Goal: Task Accomplishment & Management: Manage account settings

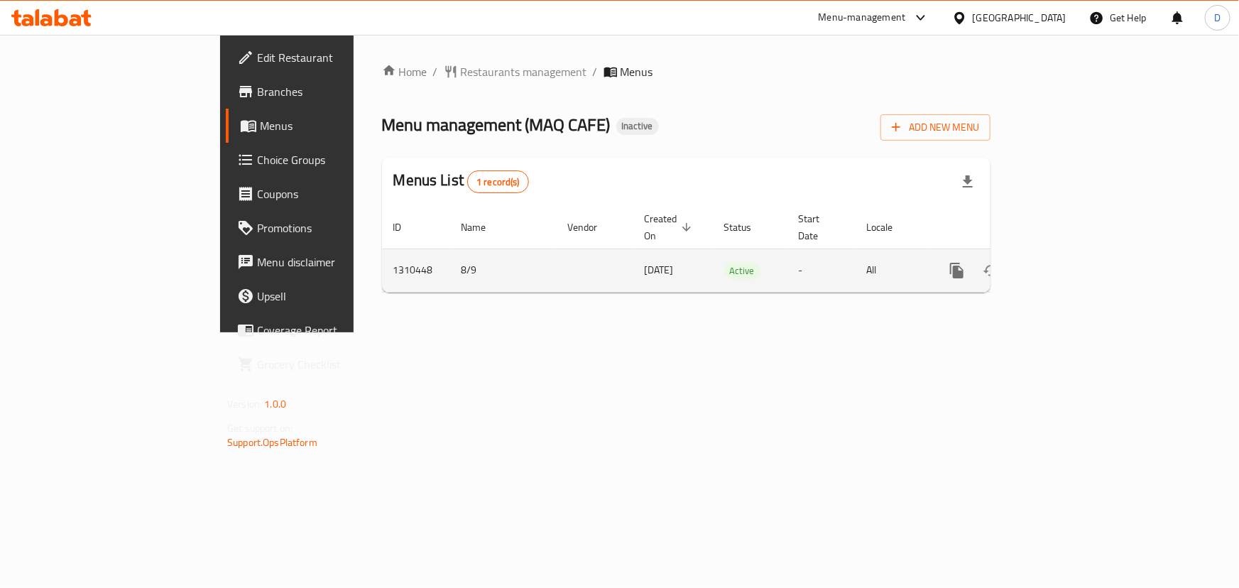
click at [1068, 262] on icon "enhanced table" at bounding box center [1059, 270] width 17 height 17
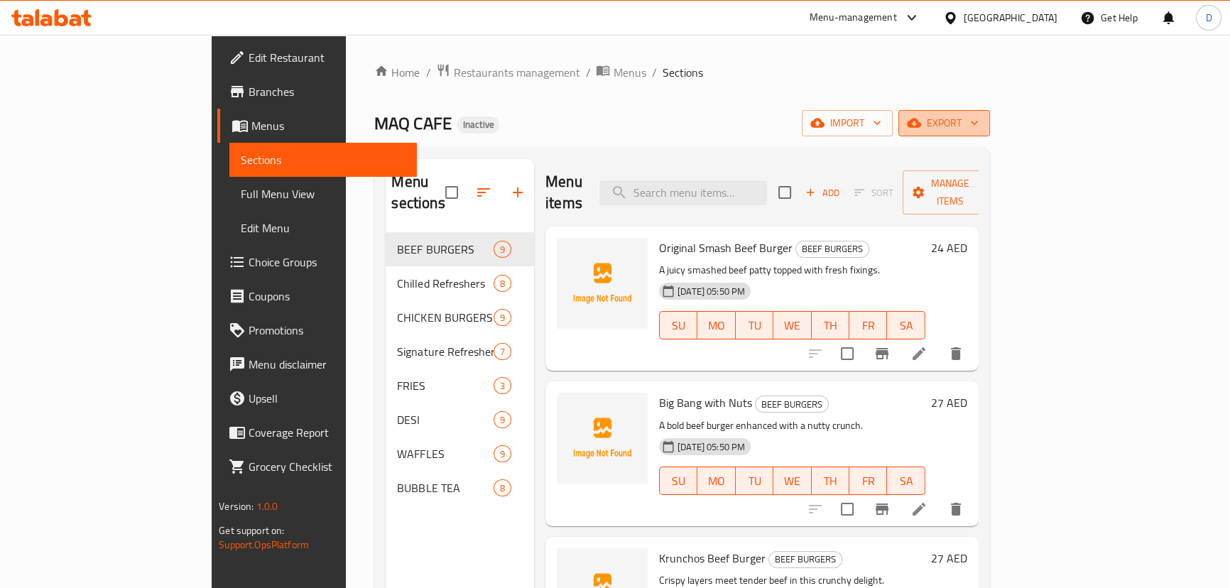
click at [979, 131] on span "export" at bounding box center [944, 123] width 69 height 18
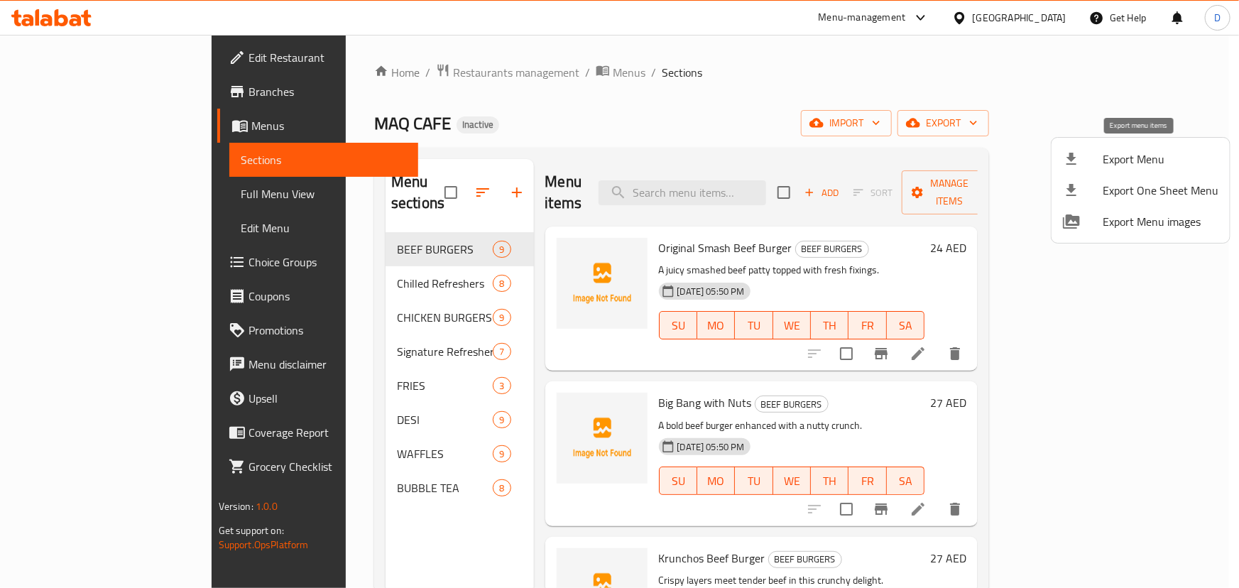
click at [1124, 151] on span "Export Menu" at bounding box center [1161, 159] width 116 height 17
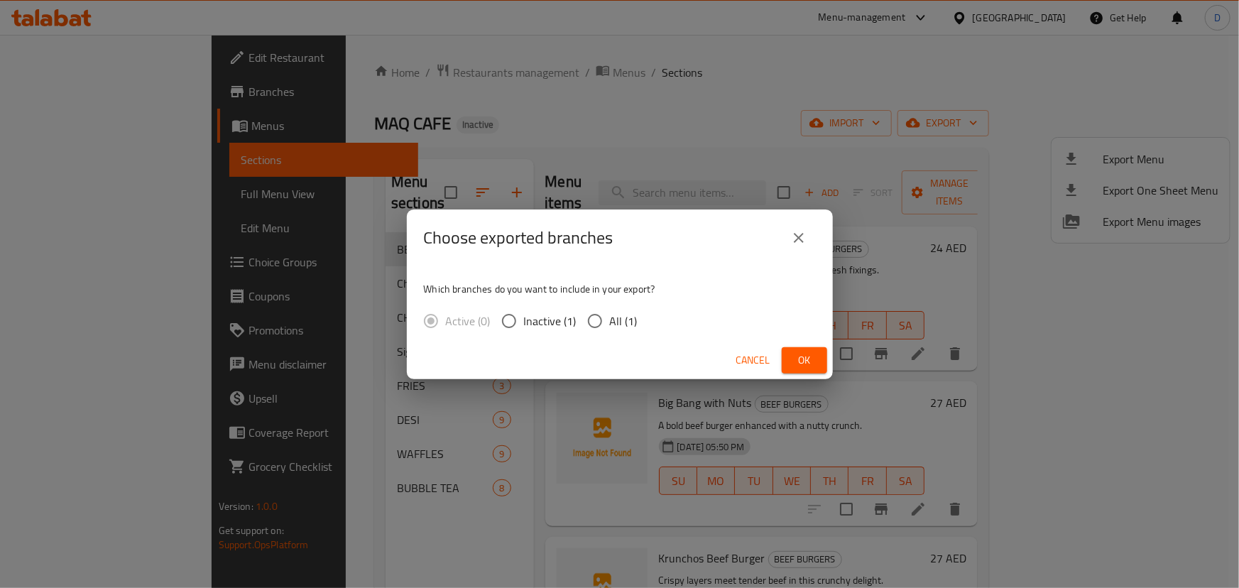
click at [607, 324] on input "All (1)" at bounding box center [595, 321] width 30 height 30
radio input "true"
click at [803, 358] on span "Ok" at bounding box center [804, 361] width 23 height 18
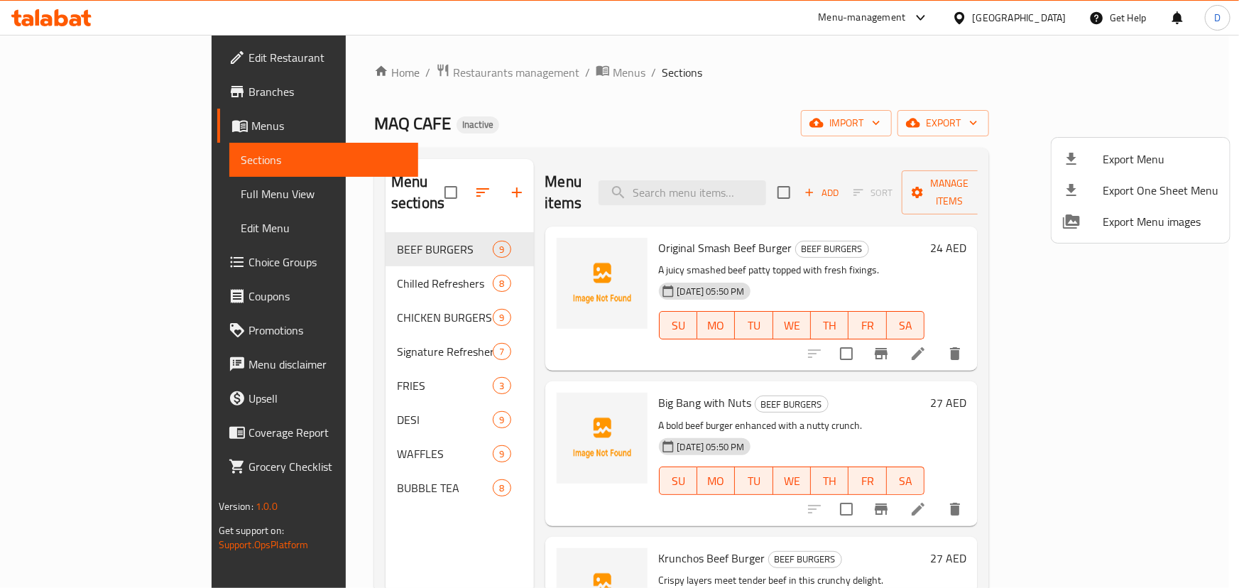
click at [90, 199] on div at bounding box center [619, 294] width 1239 height 588
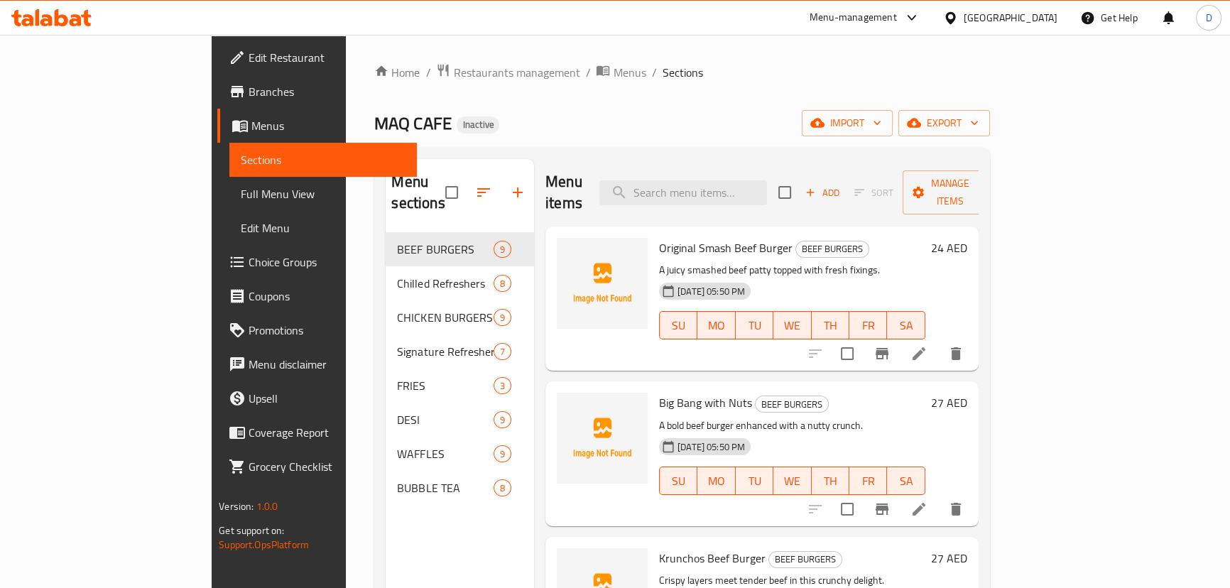
drag, startPoint x: 90, startPoint y: 199, endPoint x: 131, endPoint y: 212, distance: 42.5
click at [241, 199] on span "Full Menu View" at bounding box center [323, 193] width 165 height 17
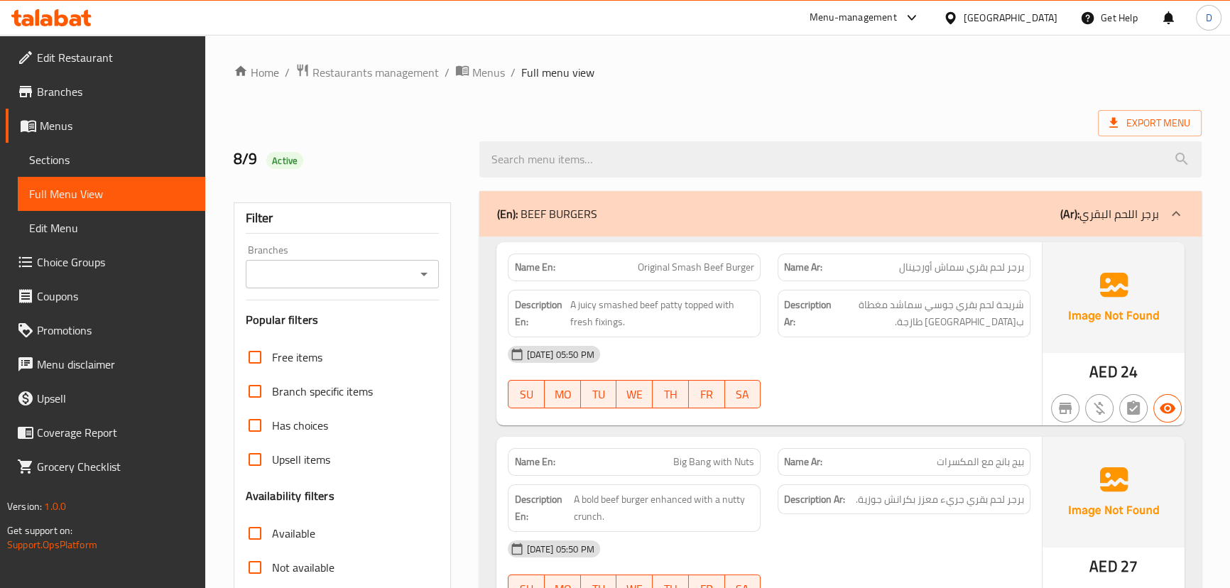
scroll to position [258, 0]
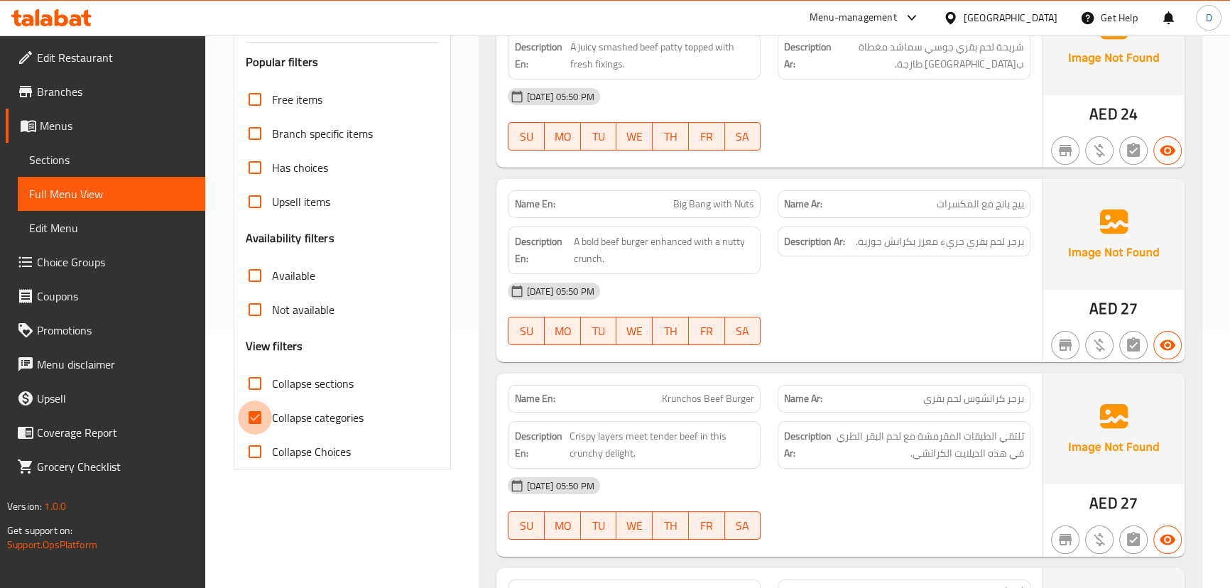
click at [264, 404] on input "Collapse categories" at bounding box center [255, 418] width 34 height 34
checkbox input "false"
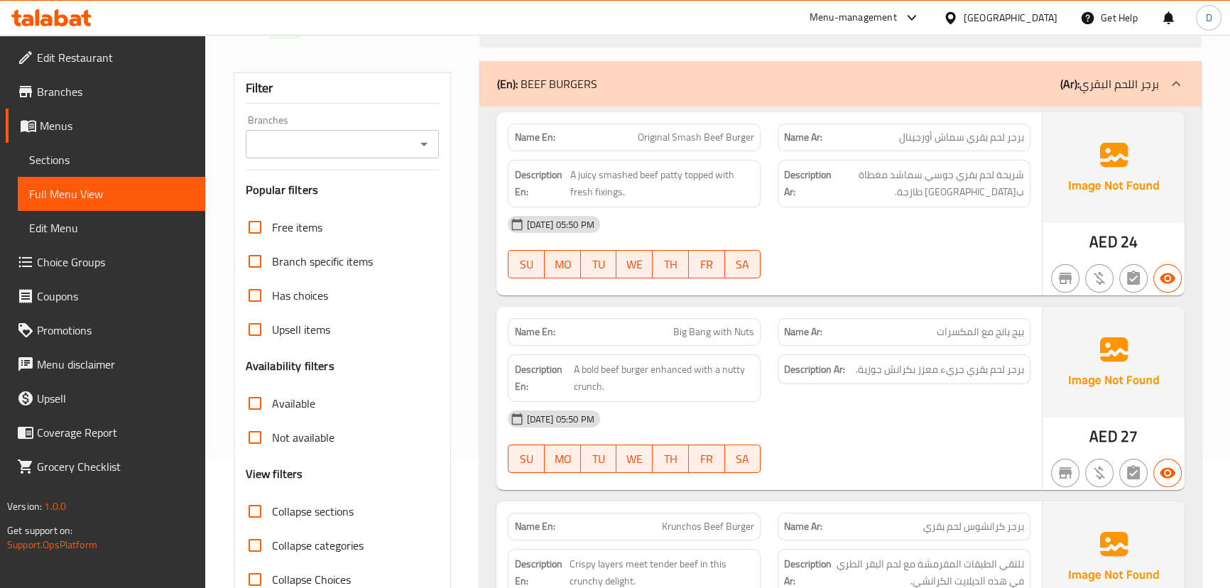
scroll to position [129, 0]
click at [610, 192] on span "A juicy smashed beef patty topped with fresh fixings." at bounding box center [662, 185] width 184 height 35
copy span "fixings"
click at [570, 195] on span "A juicy smashed beef patty topped with fresh fixings." at bounding box center [662, 185] width 184 height 35
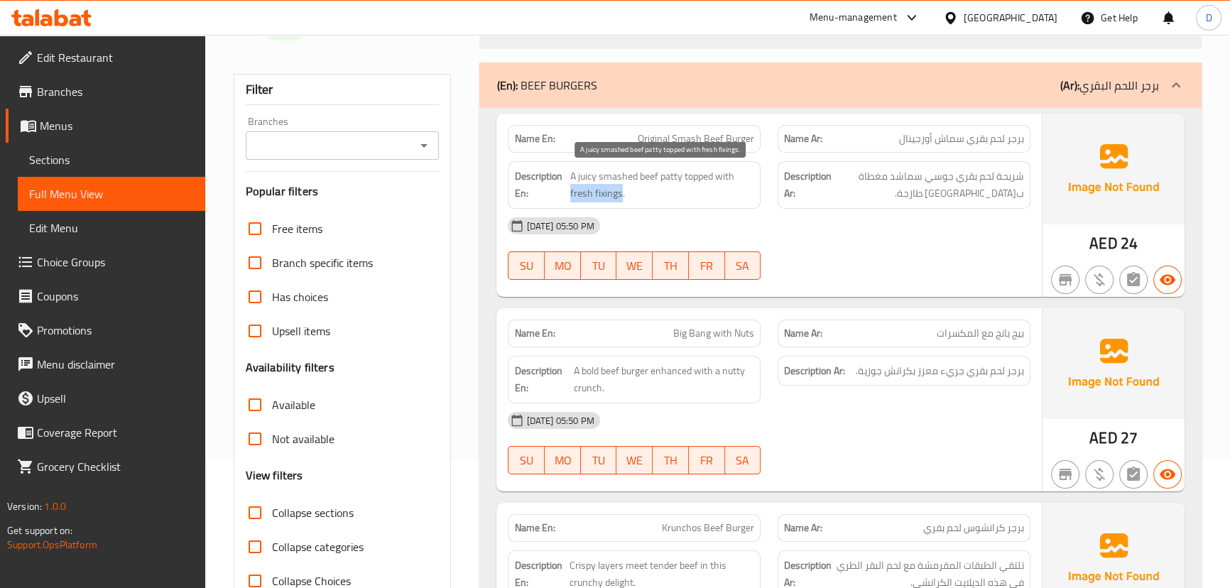
drag, startPoint x: 569, startPoint y: 195, endPoint x: 617, endPoint y: 196, distance: 48.3
click at [617, 196] on span "A juicy smashed beef patty topped with fresh fixings." at bounding box center [662, 185] width 184 height 35
copy span "fresh fixings"
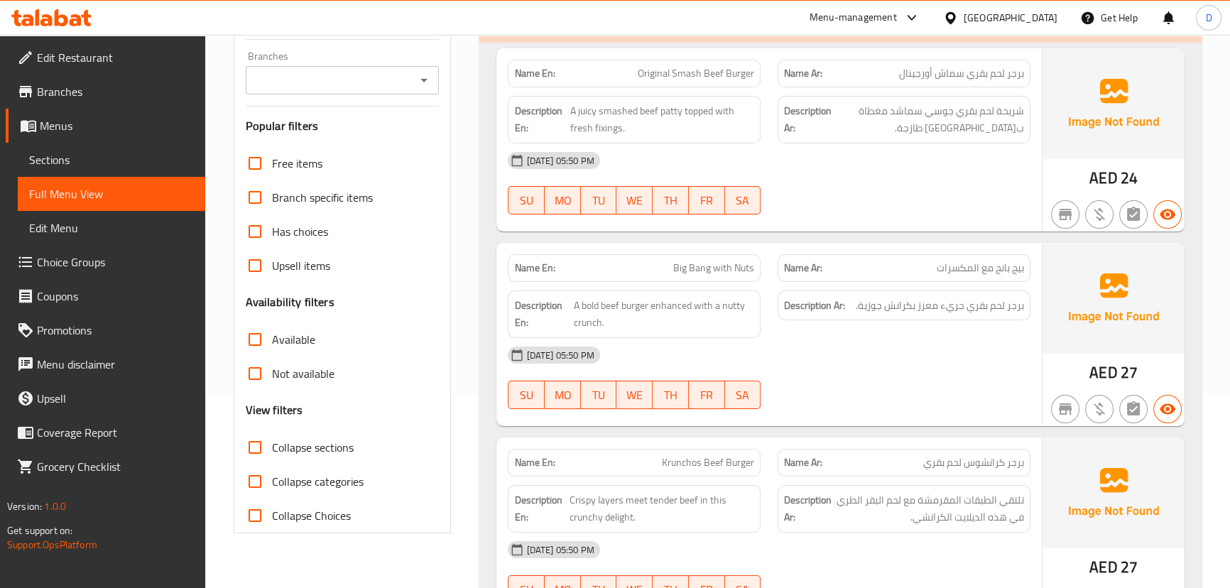
scroll to position [258, 0]
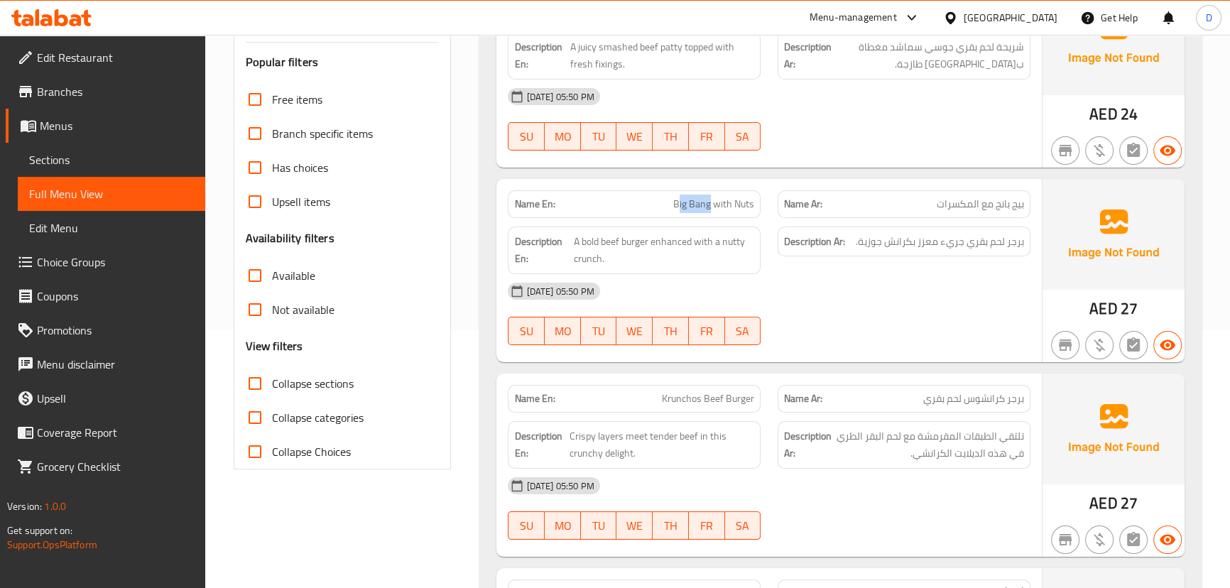
drag, startPoint x: 678, startPoint y: 200, endPoint x: 712, endPoint y: 202, distance: 34.2
click at [712, 202] on span "Big Bang with Nuts" at bounding box center [713, 204] width 81 height 15
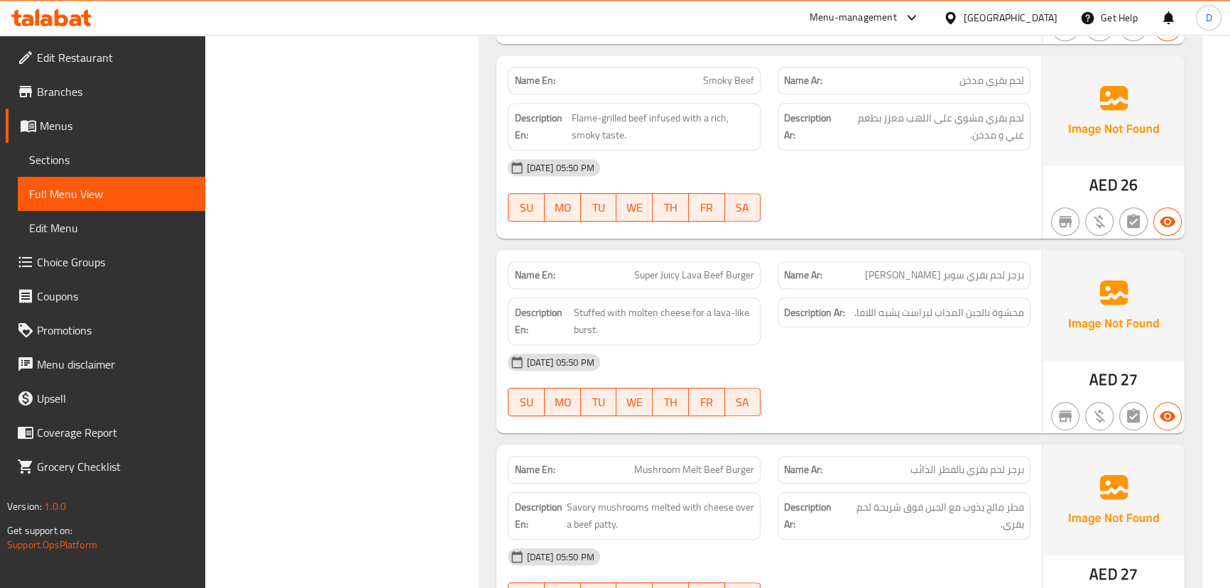
scroll to position [987, 0]
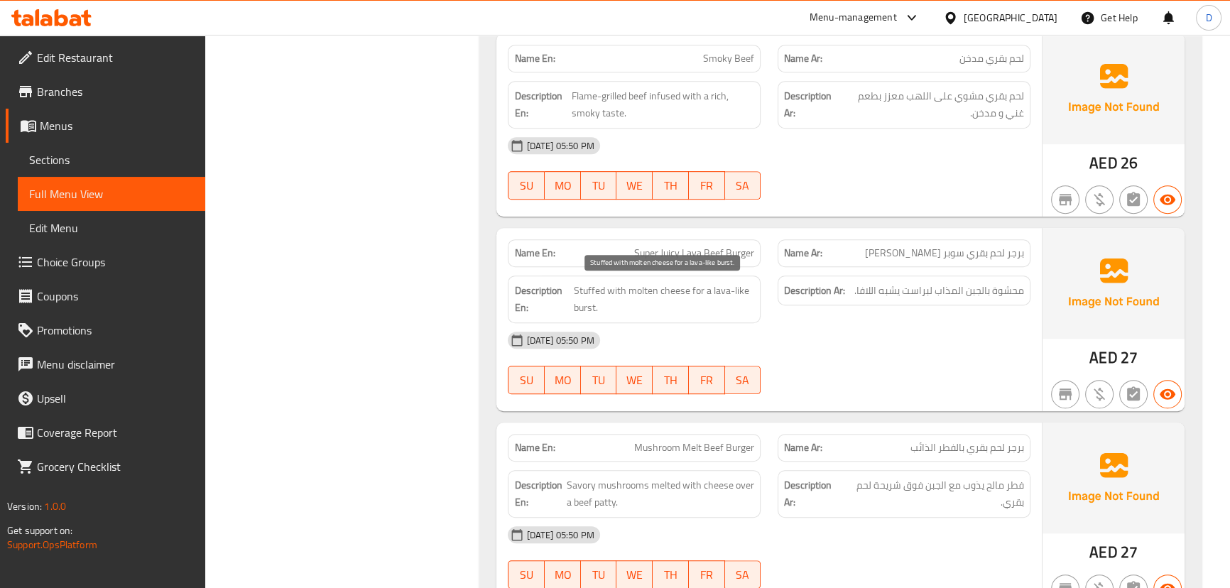
click at [636, 286] on span "Stuffed with molten cheese for a lava-like burst." at bounding box center [664, 299] width 180 height 35
copy span "molten"
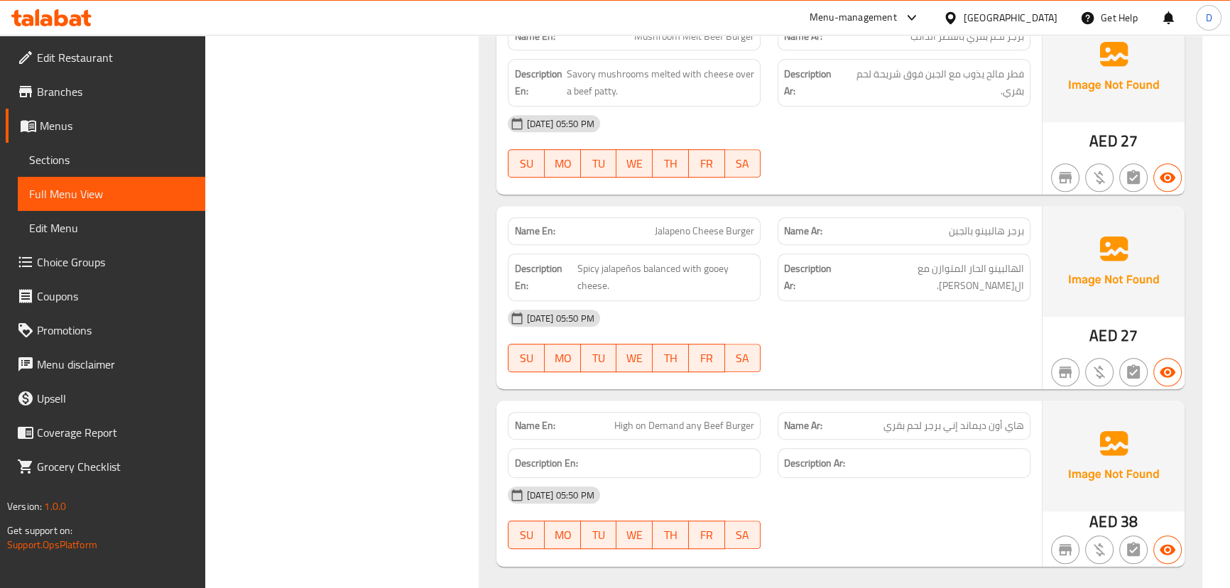
scroll to position [1440, 0]
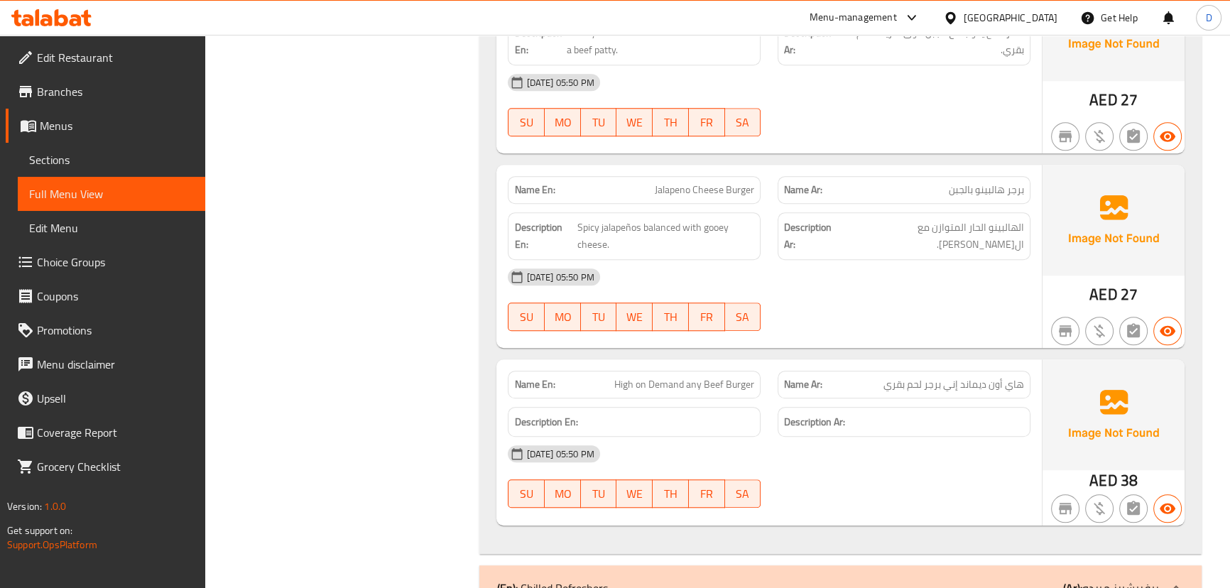
click at [680, 190] on span "Jalapeno Cheese Burger" at bounding box center [704, 190] width 99 height 15
copy span "Jalapeno Cheese Burger"
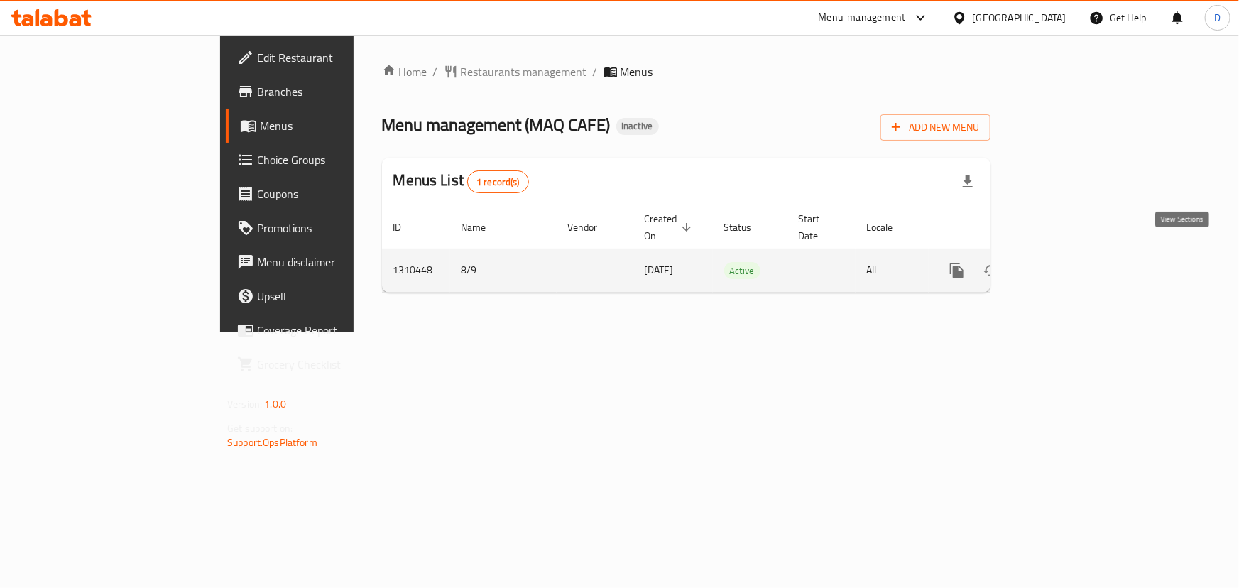
click at [1068, 262] on icon "enhanced table" at bounding box center [1059, 270] width 17 height 17
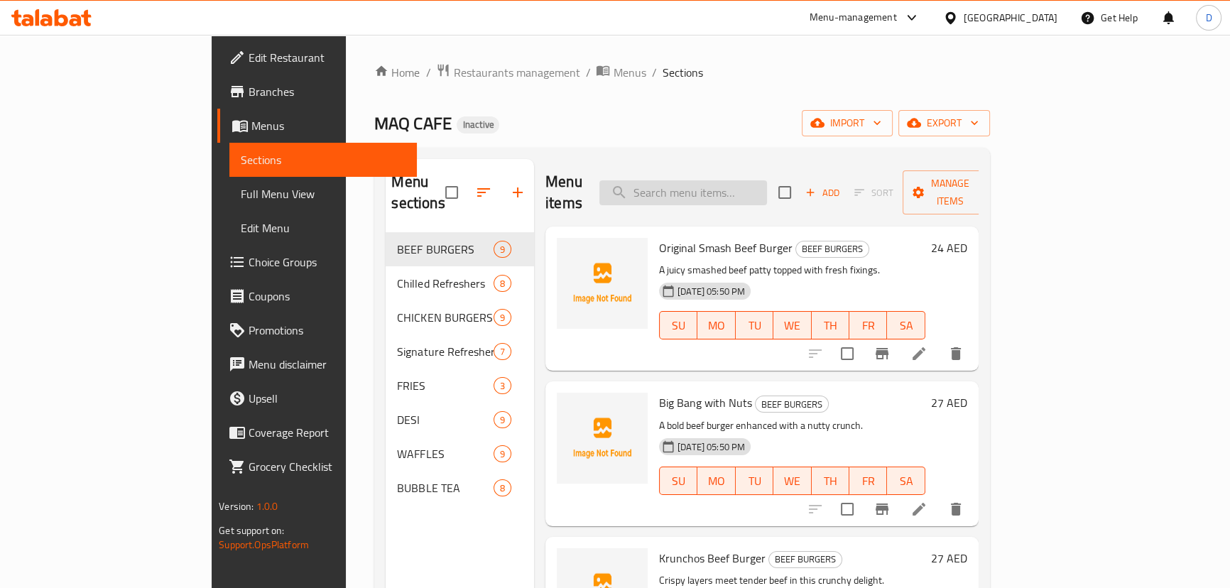
click at [682, 182] on input "search" at bounding box center [683, 192] width 168 height 25
paste input "molten"
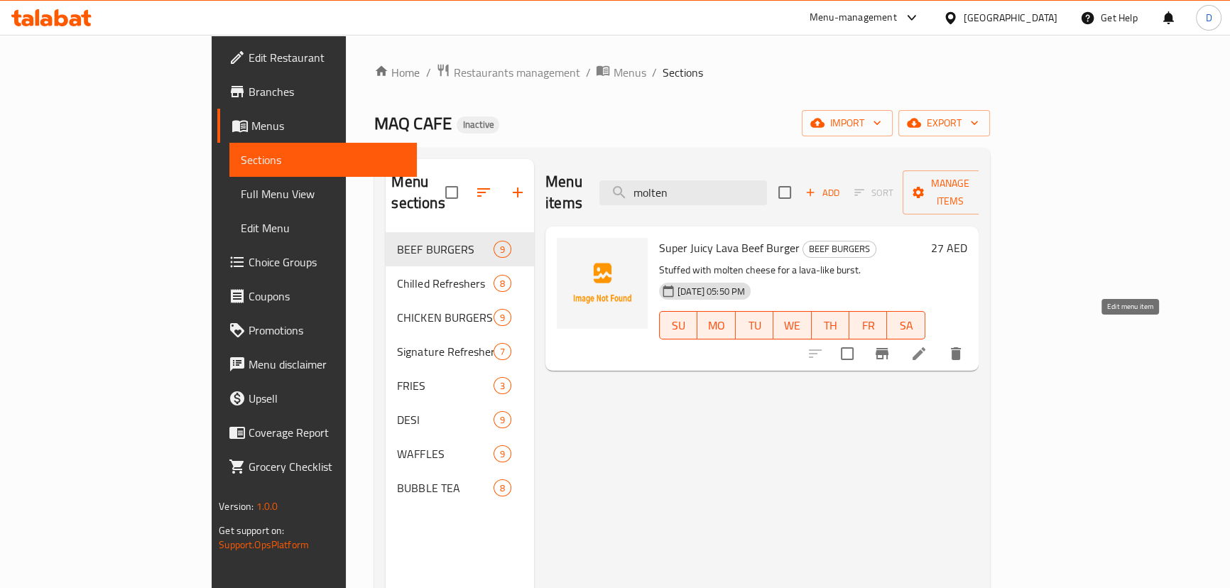
type input "molten"
click at [925, 347] on icon at bounding box center [919, 353] width 13 height 13
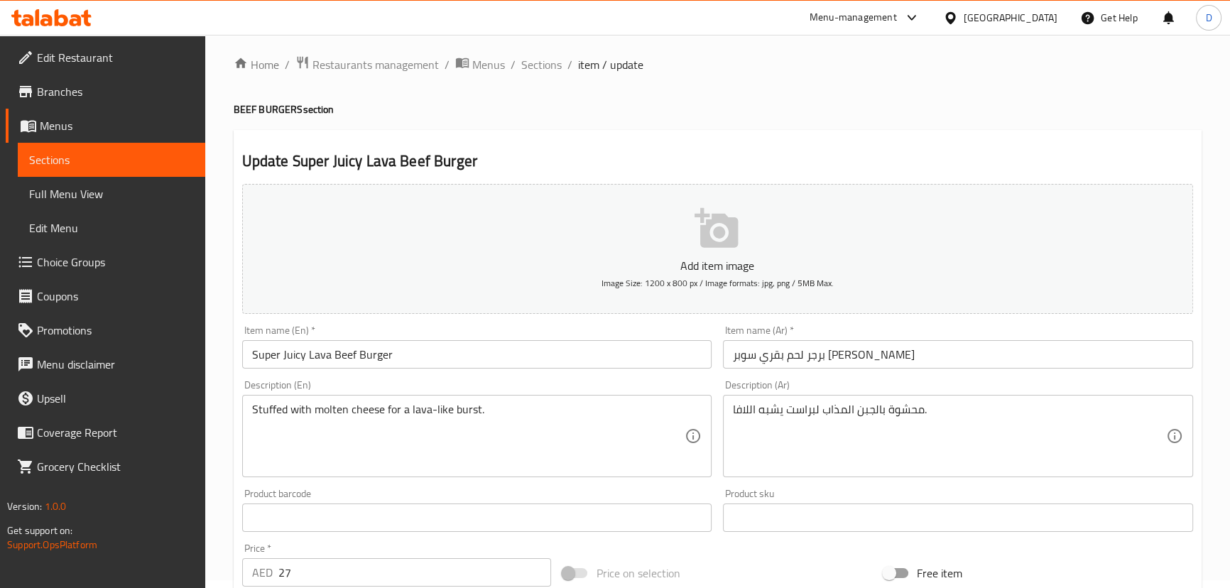
scroll to position [64, 0]
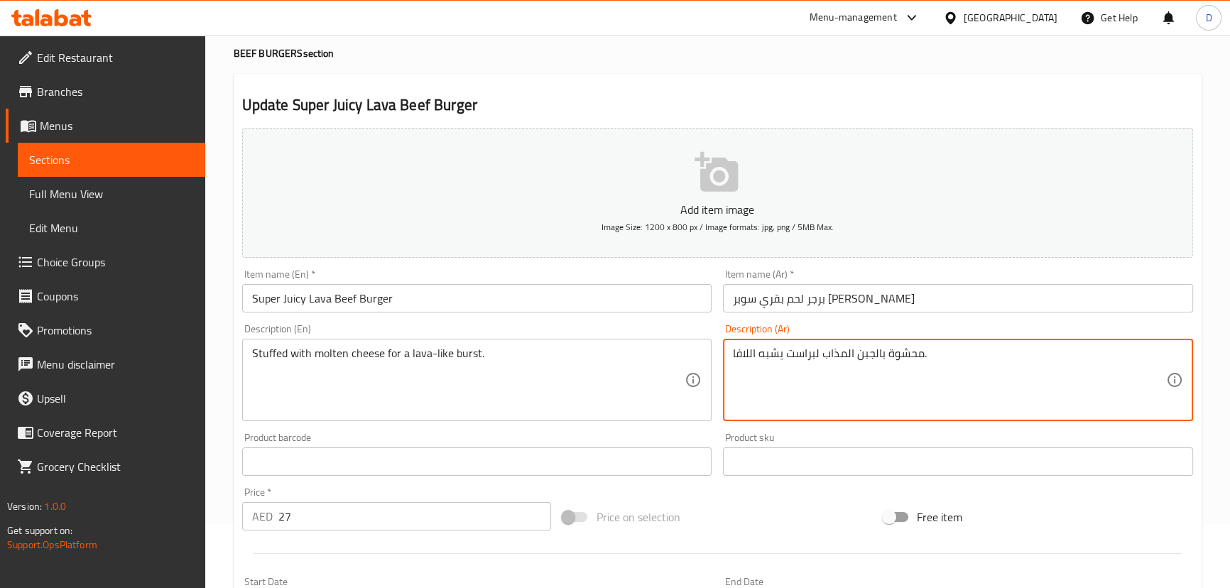
drag, startPoint x: 815, startPoint y: 354, endPoint x: 786, endPoint y: 354, distance: 29.1
drag, startPoint x: 749, startPoint y: 349, endPoint x: 724, endPoint y: 344, distance: 25.4
click at [724, 344] on div "محشوة بالجبن المذاب لانفجار يشبه اللافا. Description (Ar)" at bounding box center [958, 380] width 470 height 82
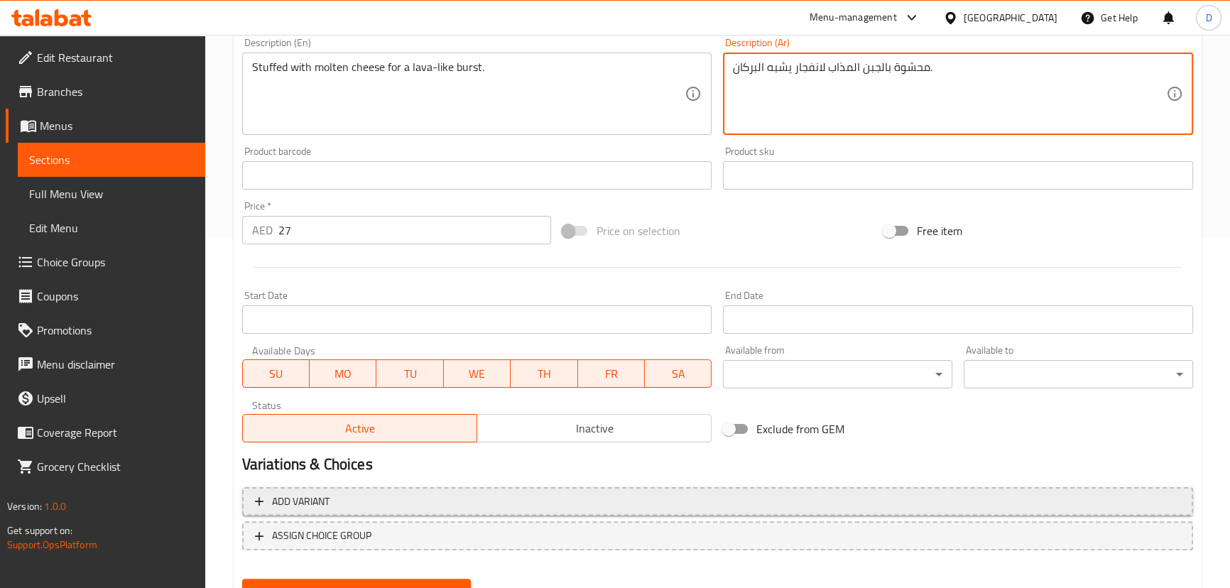
scroll to position [387, 0]
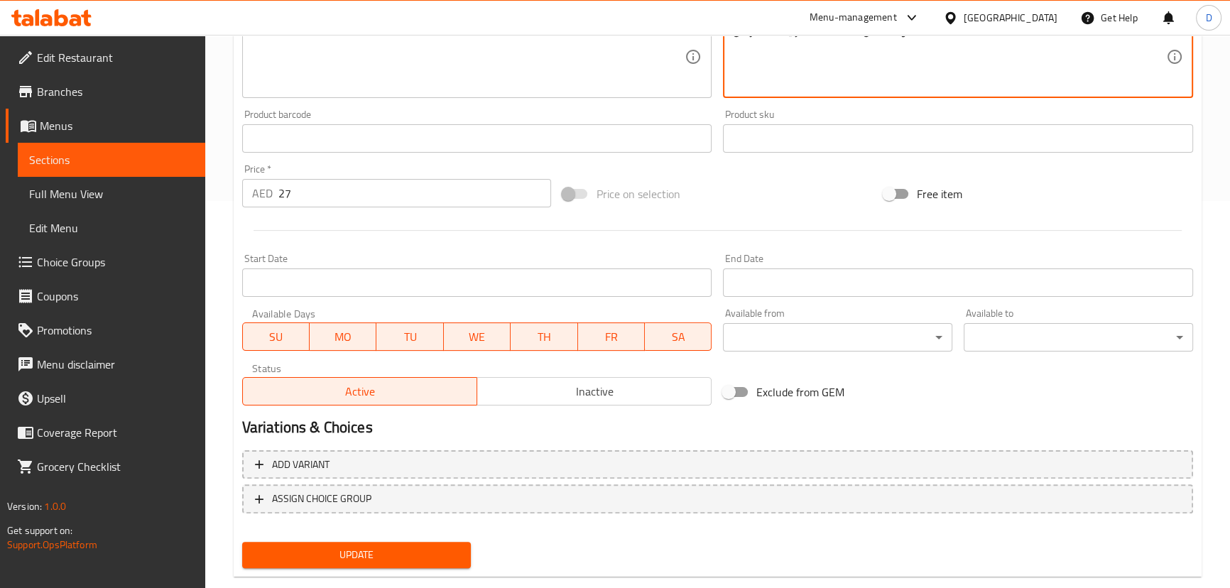
type textarea "محشوة بالجبن المذاب لانفجار يشبه البركان."
click at [447, 552] on span "Update" at bounding box center [357, 555] width 207 height 18
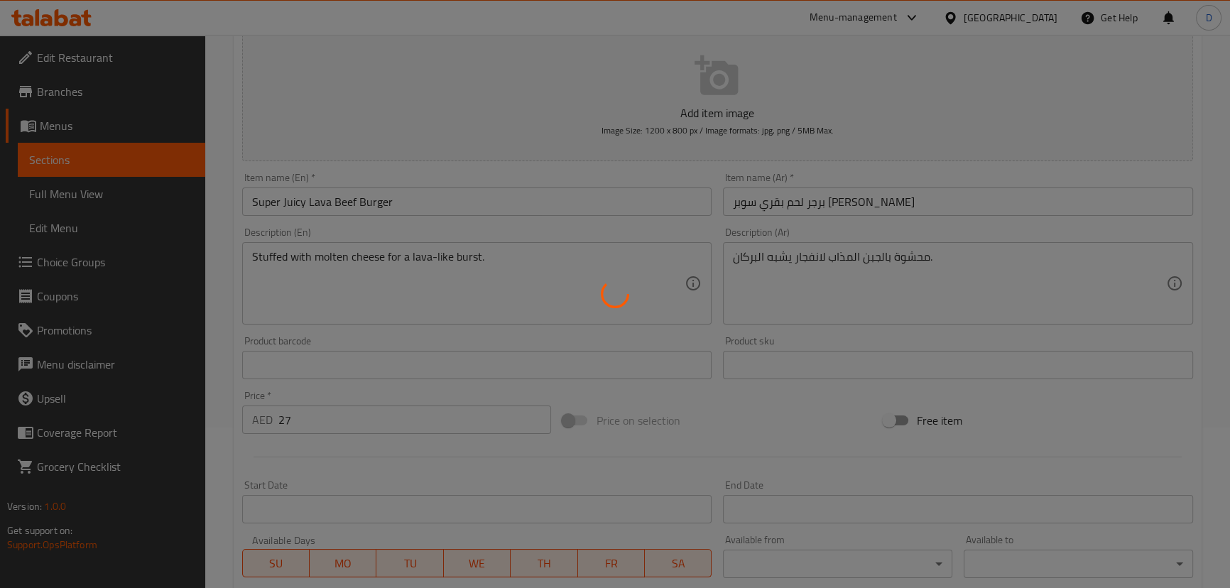
scroll to position [129, 0]
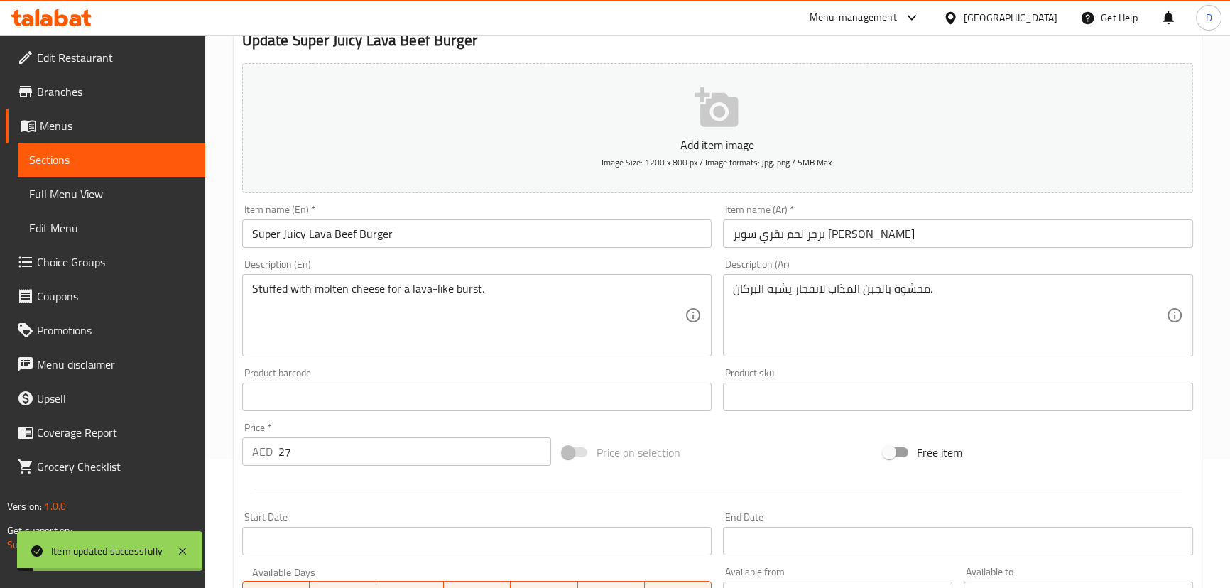
drag, startPoint x: 177, startPoint y: 163, endPoint x: 429, endPoint y: 1, distance: 299.7
click at [177, 163] on span "Sections" at bounding box center [111, 159] width 165 height 17
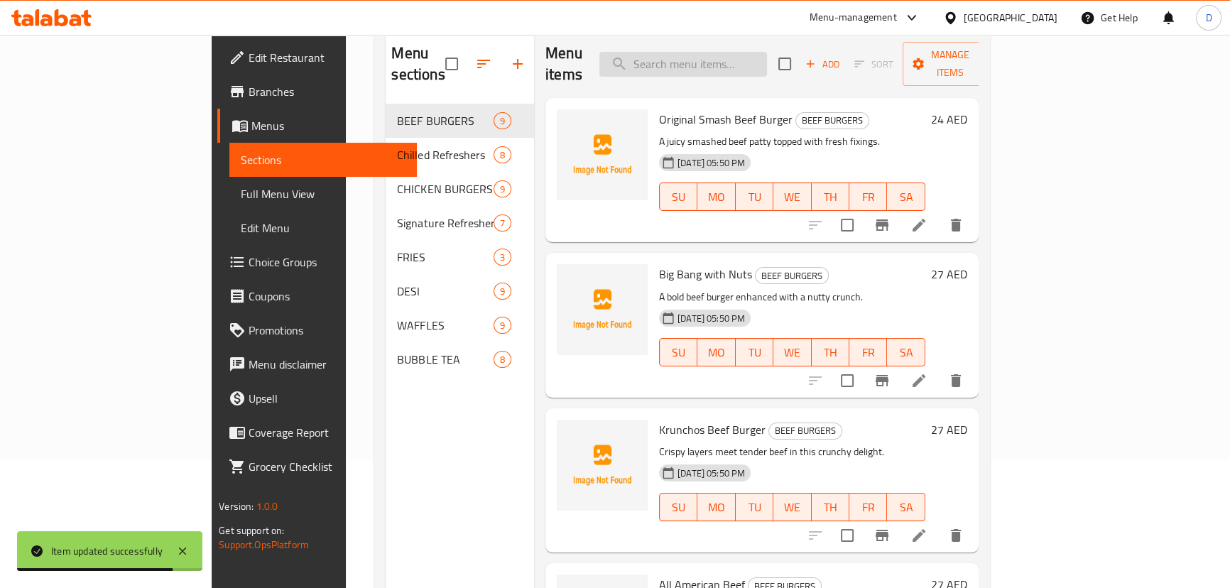
click at [702, 55] on input "search" at bounding box center [683, 64] width 168 height 25
paste input "Jalapeno Cheese Burger"
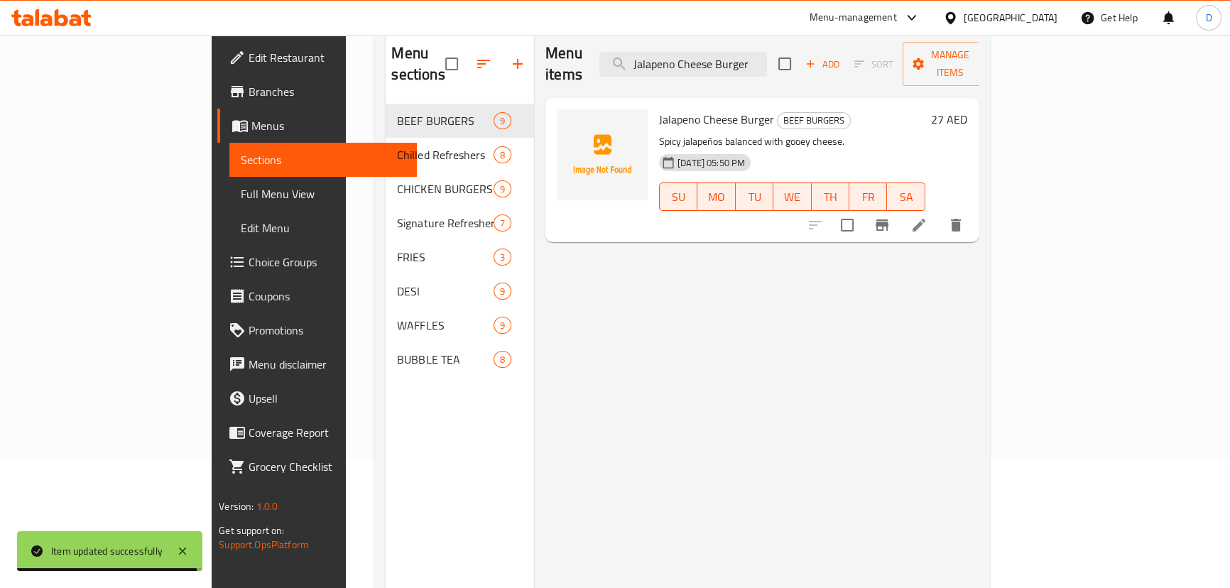
type input "Jalapeno Cheese Burger"
click at [939, 214] on li at bounding box center [919, 225] width 40 height 26
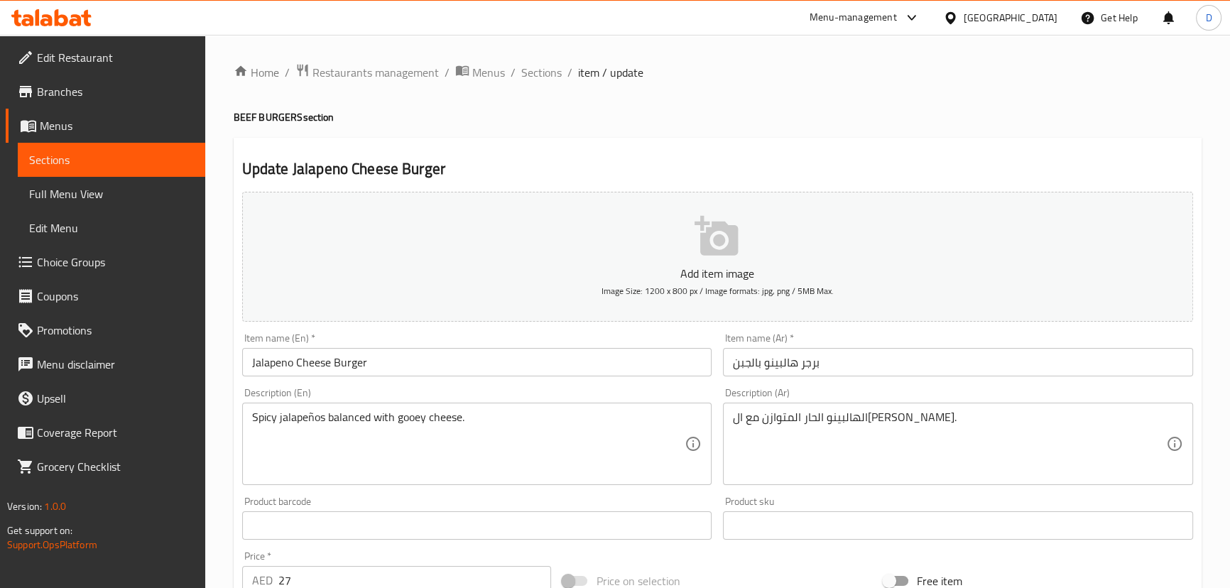
scroll to position [64, 0]
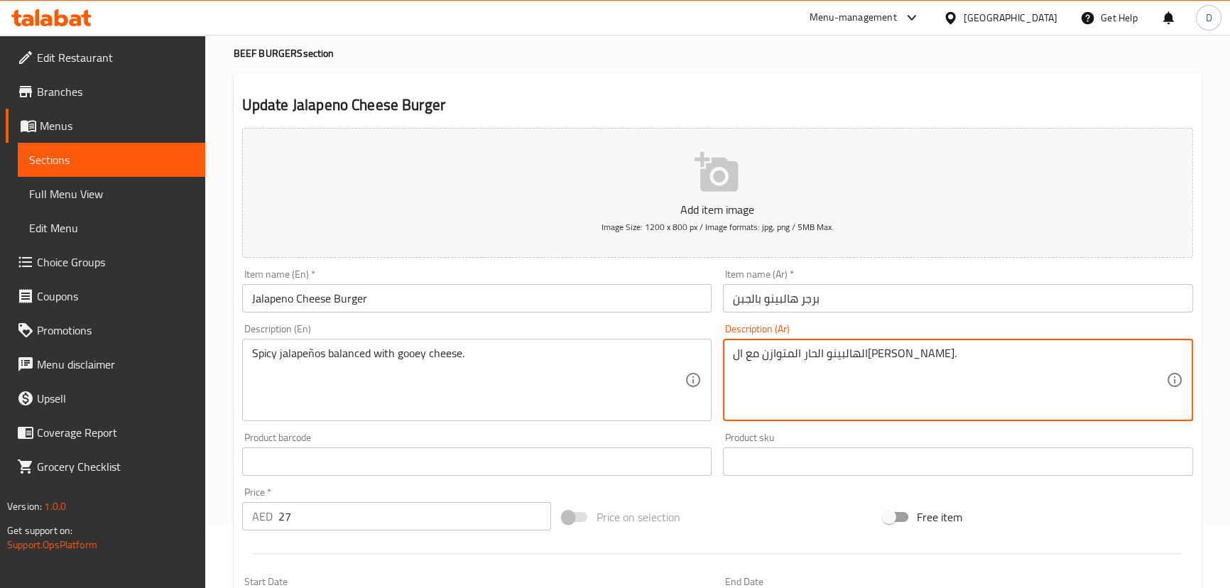
drag, startPoint x: 754, startPoint y: 358, endPoint x: 729, endPoint y: 357, distance: 24.9
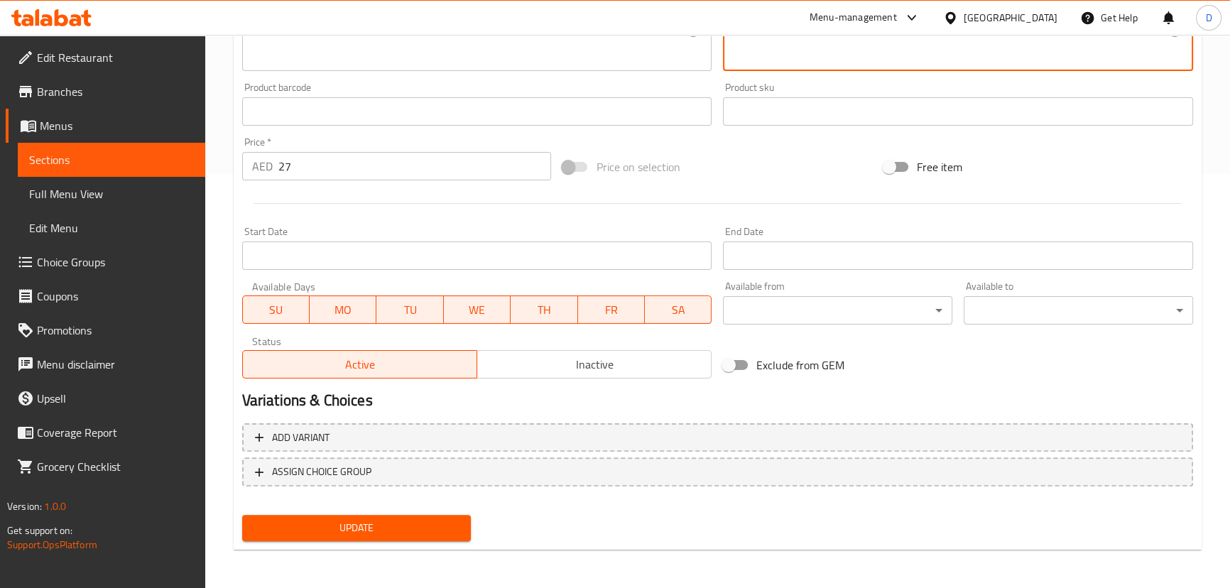
type textarea "الهالبينو الحار المتوازن مع الجبن اللزج."
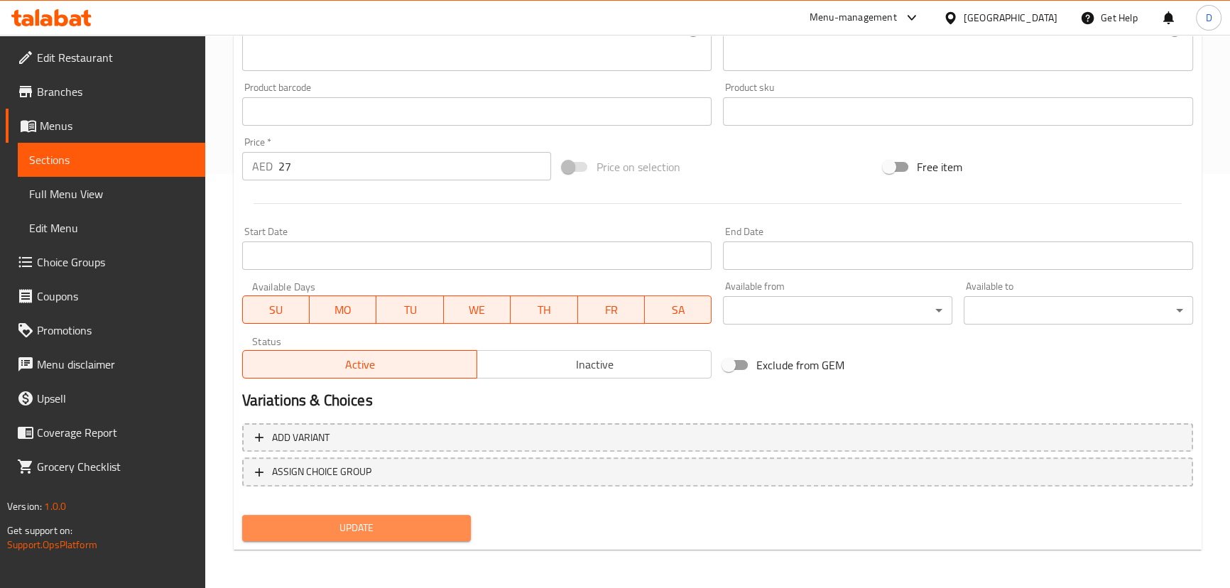
click at [405, 524] on span "Update" at bounding box center [357, 528] width 207 height 18
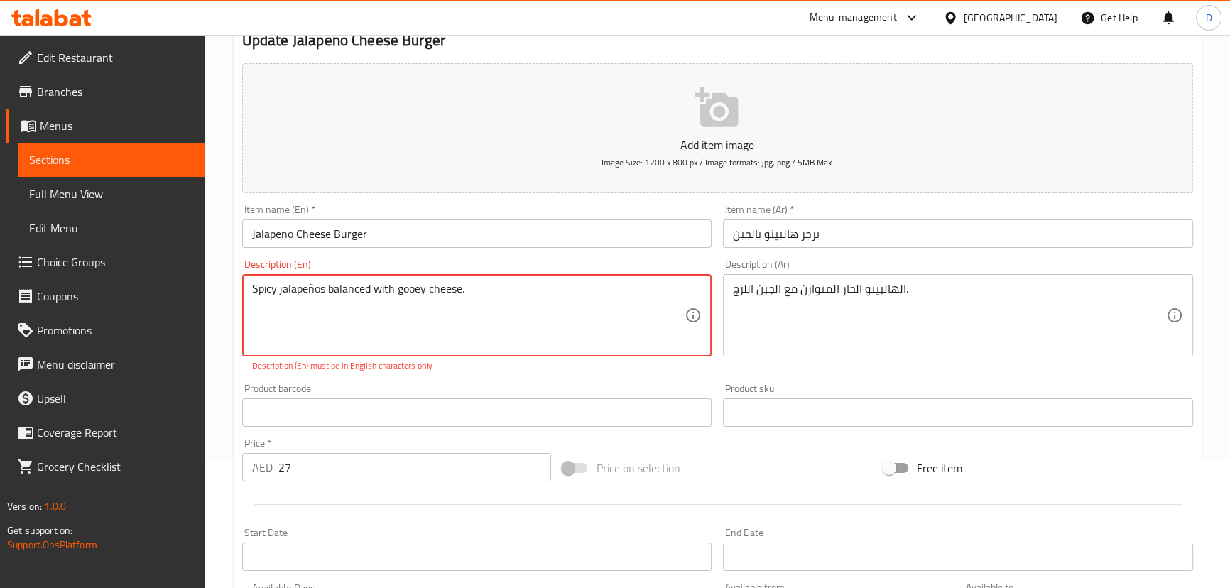
scroll to position [87, 0]
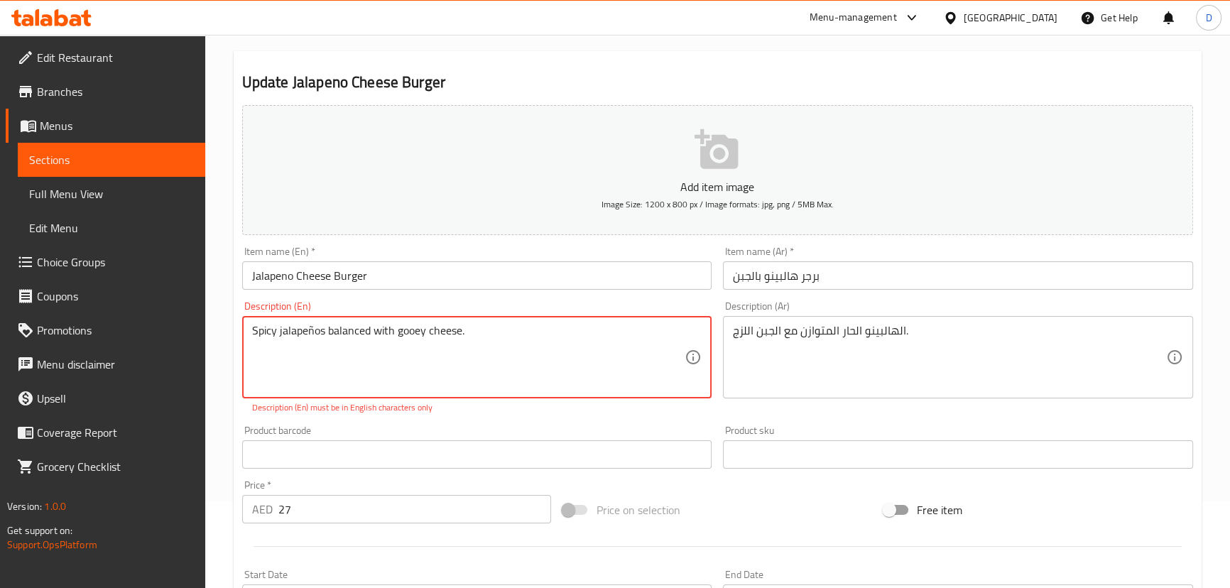
click at [483, 334] on textarea "Spicy jalapeños balanced with gooey cheese." at bounding box center [468, 357] width 433 height 67
click at [313, 332] on textarea "Spicy jalapeños balanced with gooey cheese." at bounding box center [468, 357] width 433 height 67
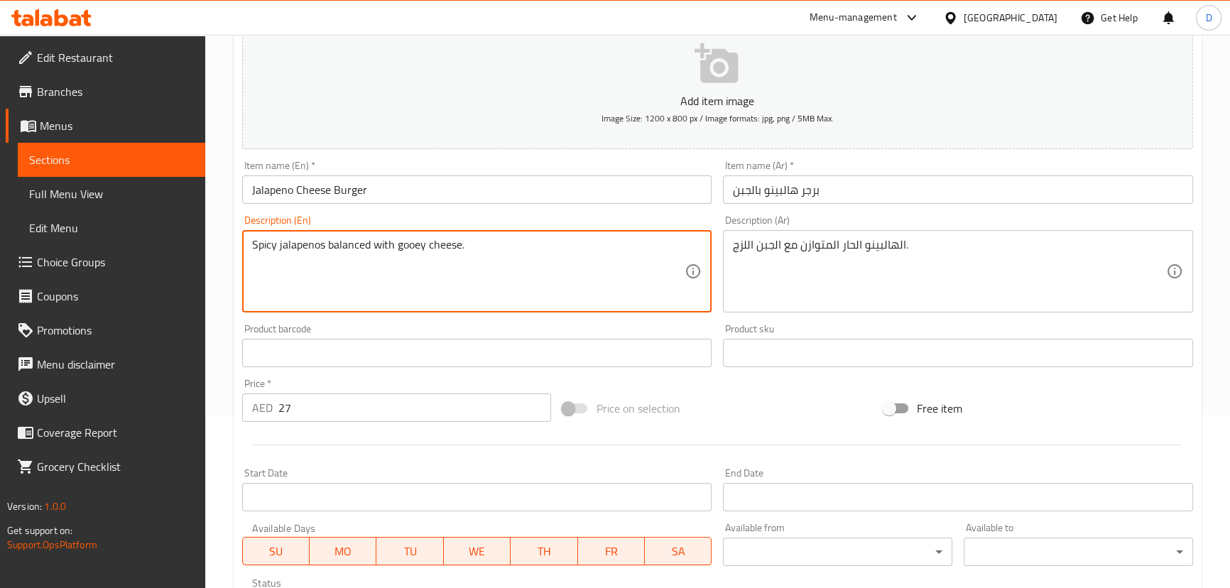
scroll to position [414, 0]
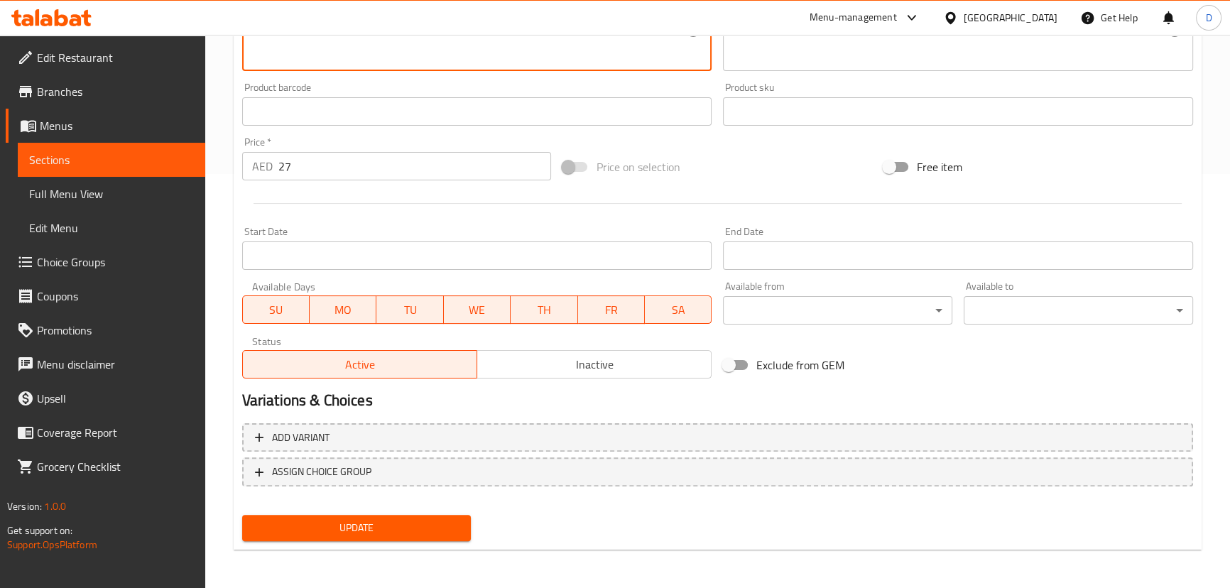
type textarea "Spicy jalapenos balanced with gooey cheese."
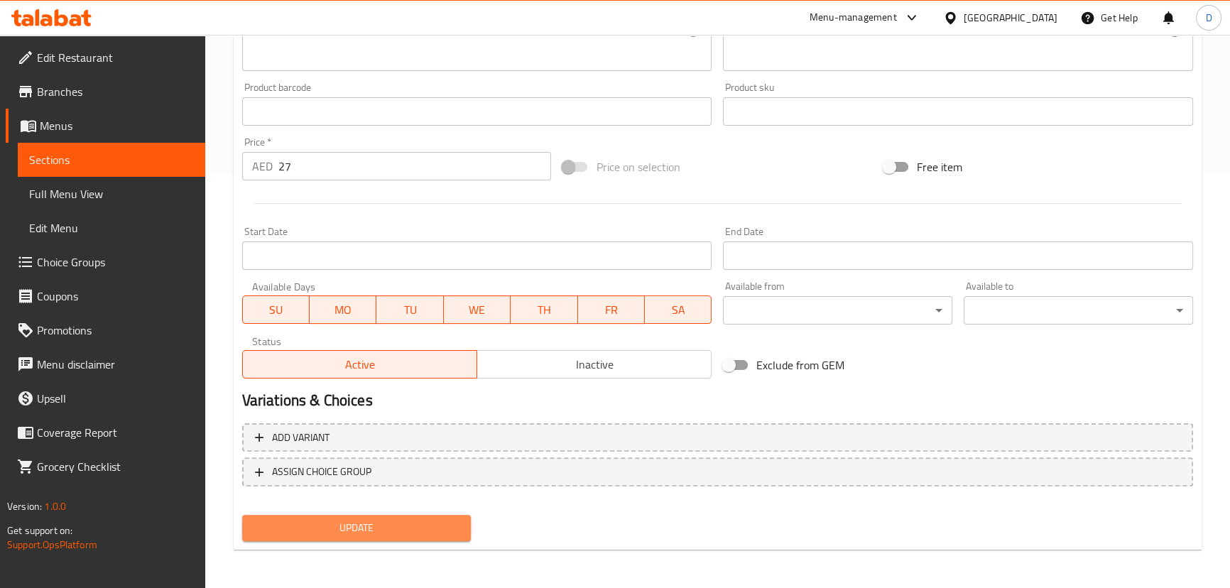
click at [393, 524] on span "Update" at bounding box center [357, 528] width 207 height 18
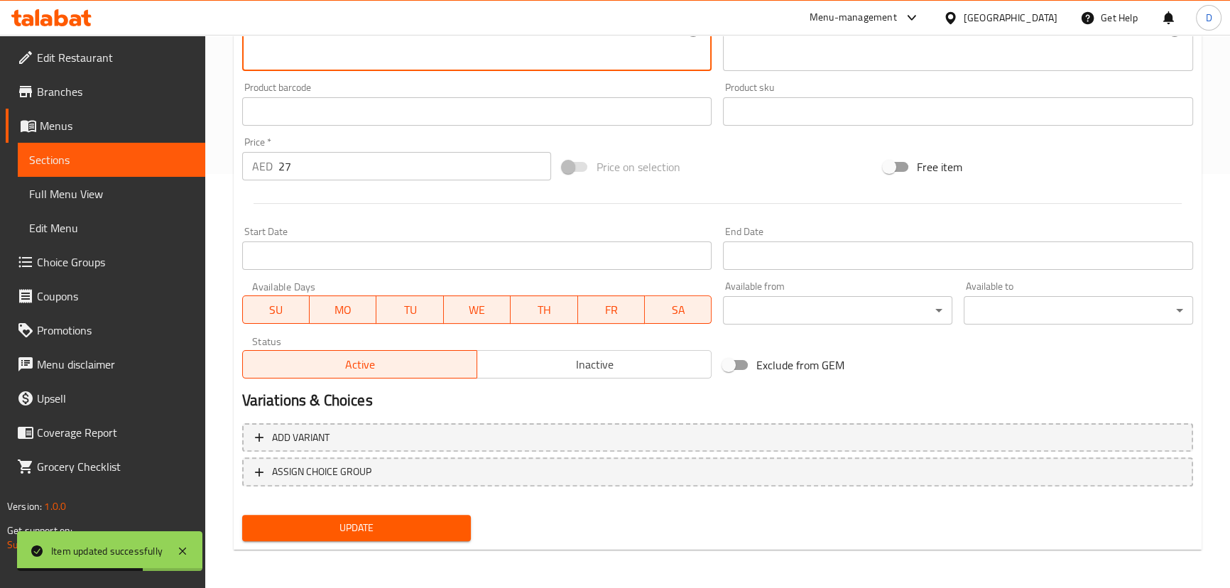
click at [364, 526] on span "Update" at bounding box center [357, 528] width 207 height 18
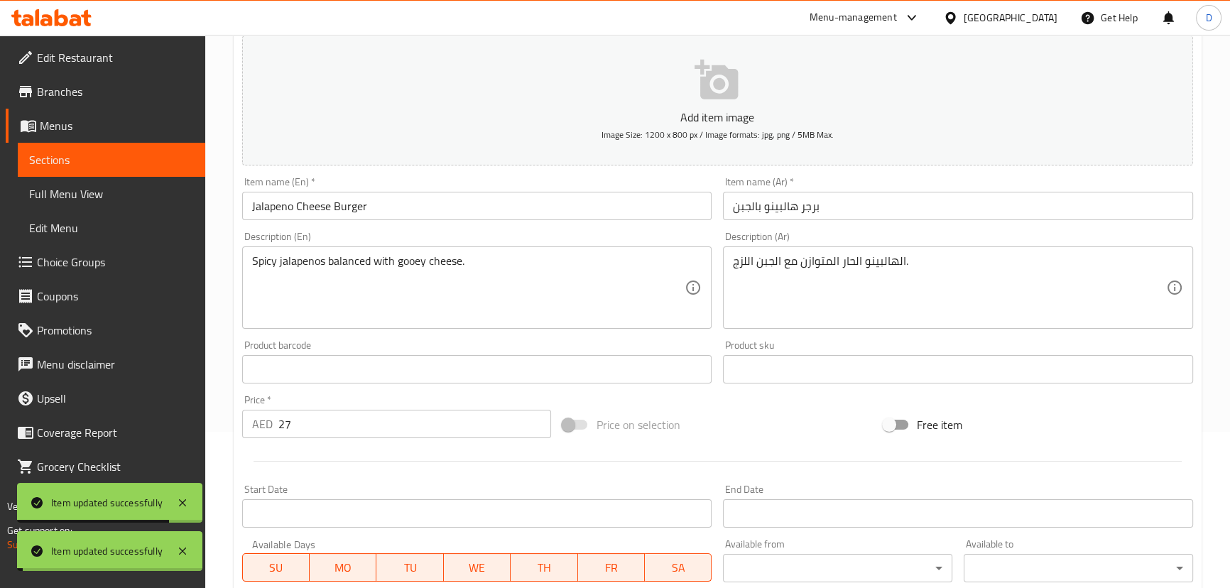
scroll to position [156, 0]
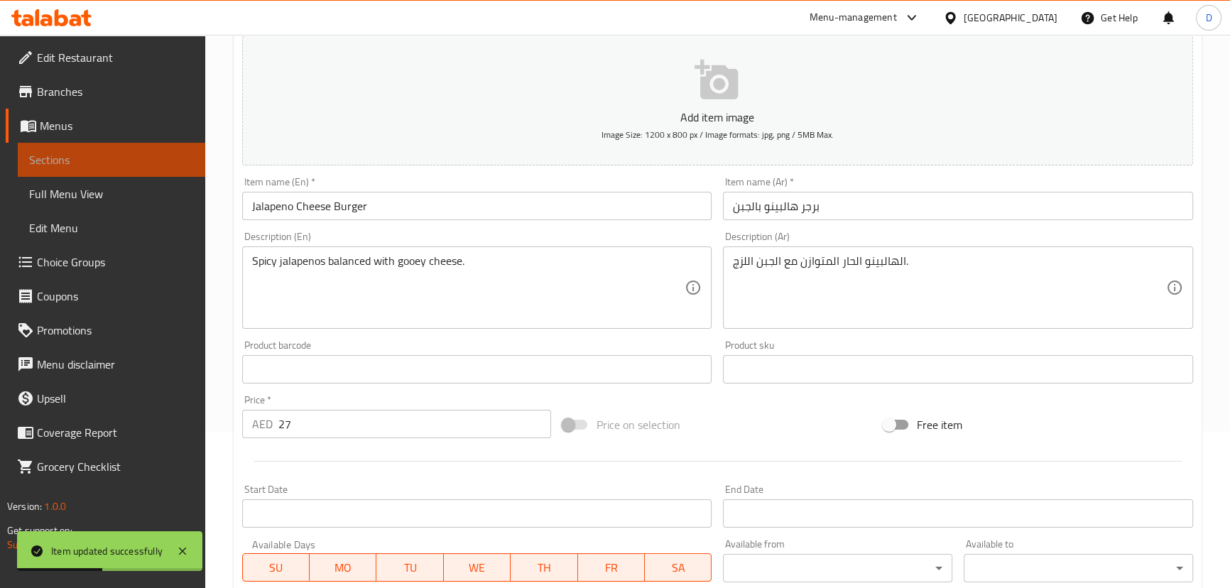
click at [177, 163] on span "Sections" at bounding box center [111, 159] width 165 height 17
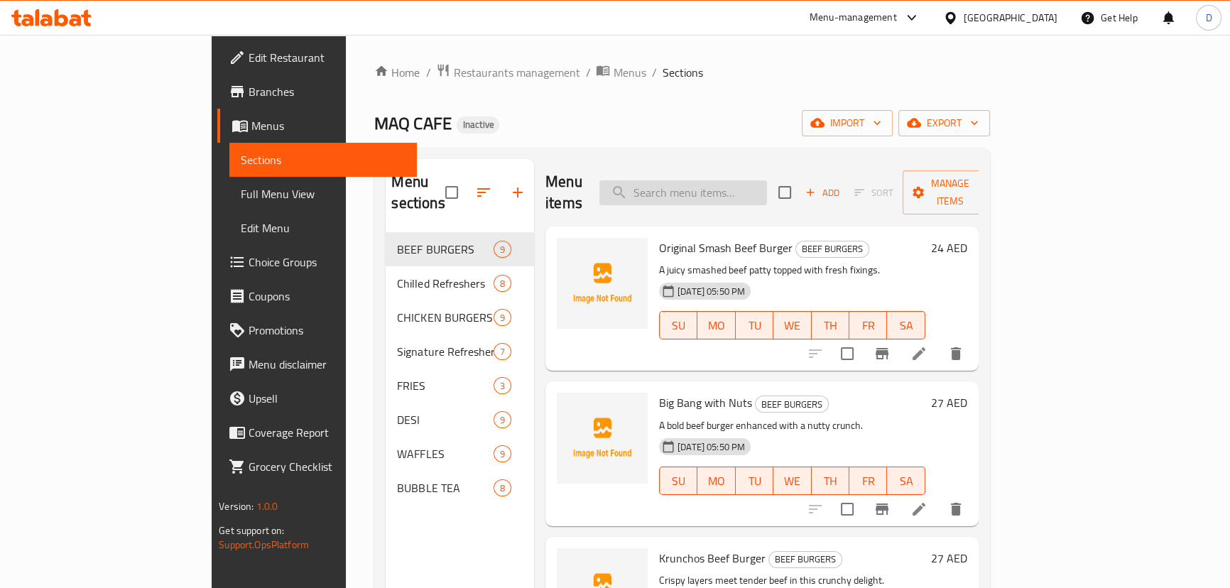
click at [697, 180] on input "search" at bounding box center [683, 192] width 168 height 25
paste input "High on Demand any Beef Burger"
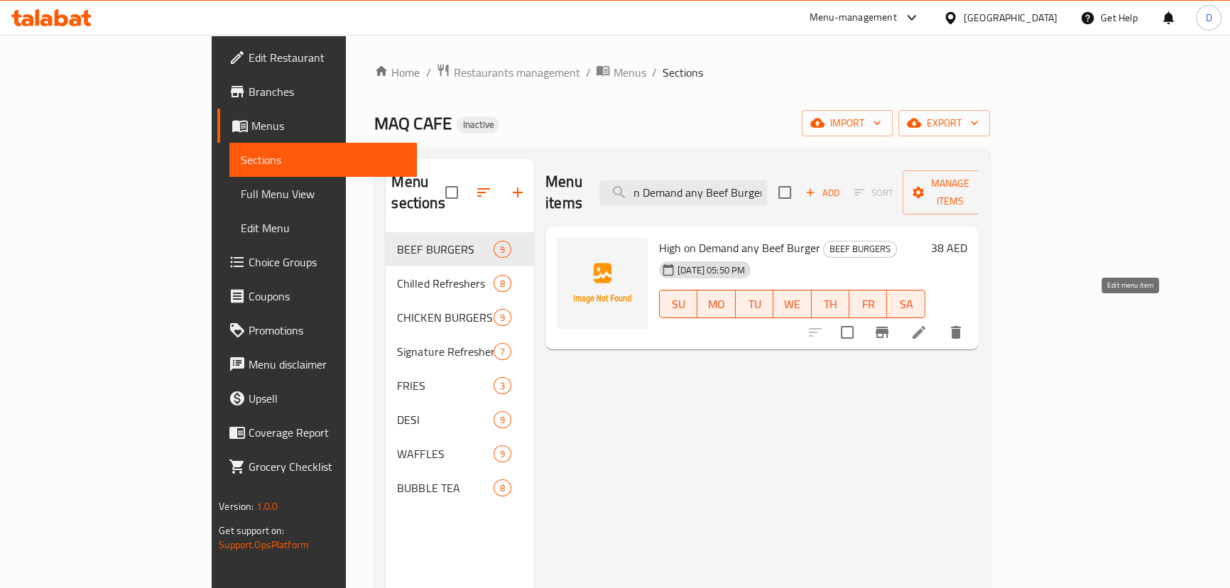
type input "High on Demand any Beef Burger"
click at [928, 324] on icon at bounding box center [919, 332] width 17 height 17
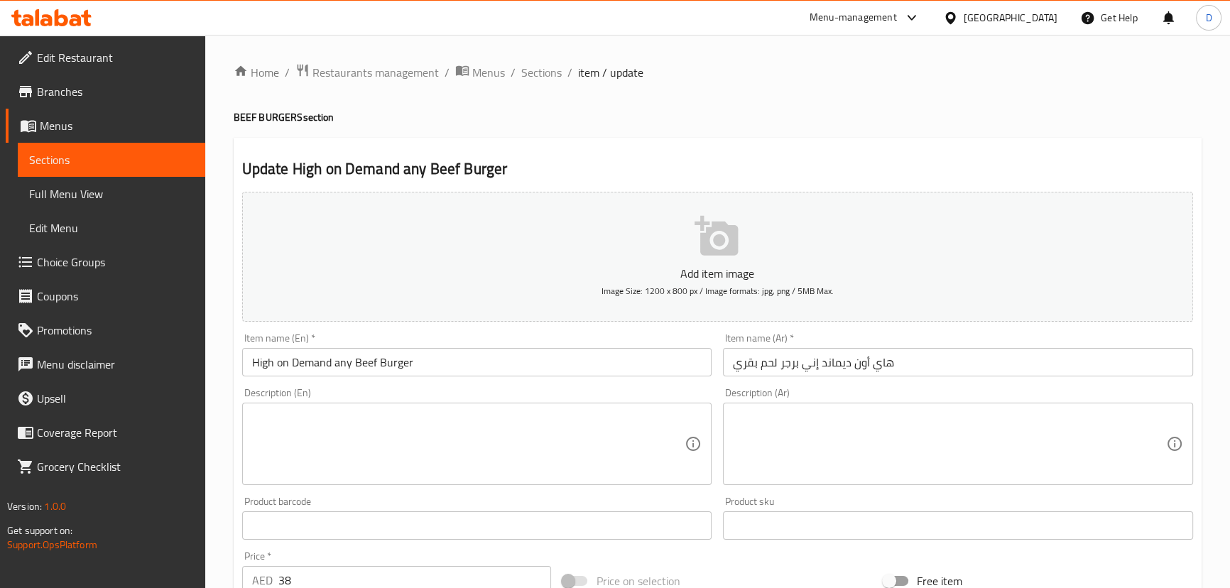
click at [526, 446] on textarea at bounding box center [468, 444] width 433 height 67
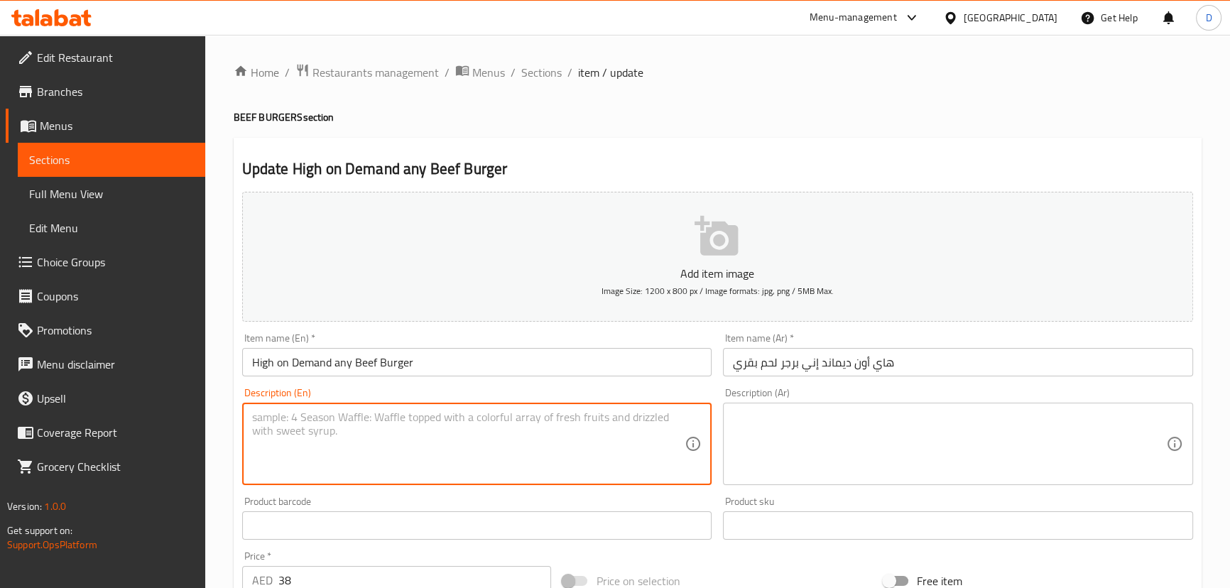
paste textarea "Your favorite beef burger, made your way."
type textarea "Your favorite beef burger, made your way."
click at [783, 425] on textarea at bounding box center [949, 444] width 433 height 67
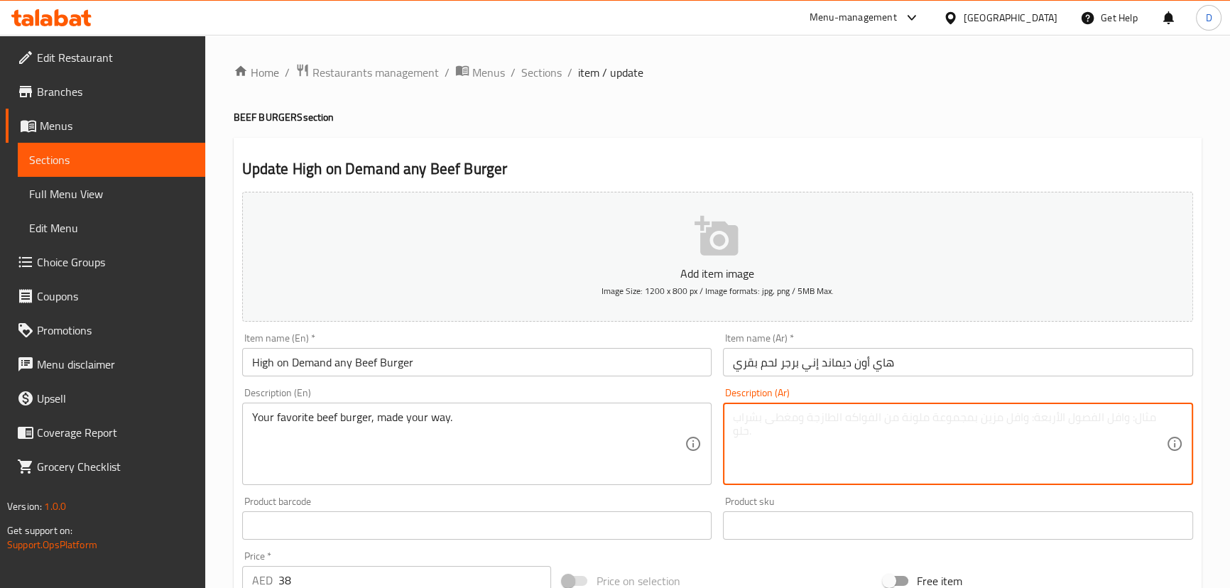
paste textarea "برجر اللحم البقري المفضل لديك، مصنوع على طريقتك."
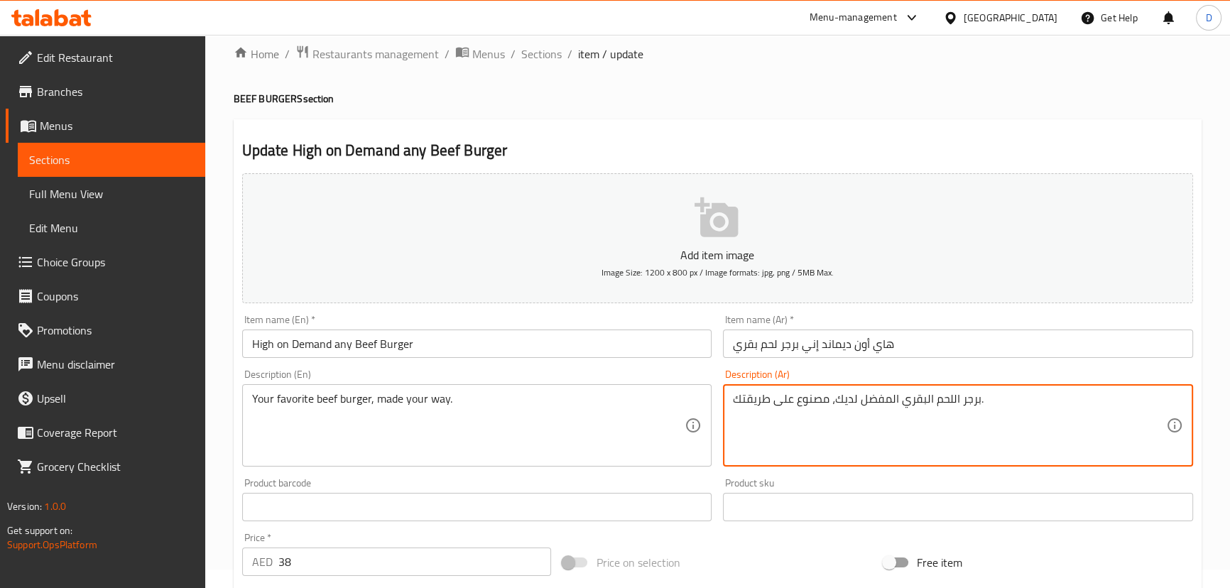
scroll to position [129, 0]
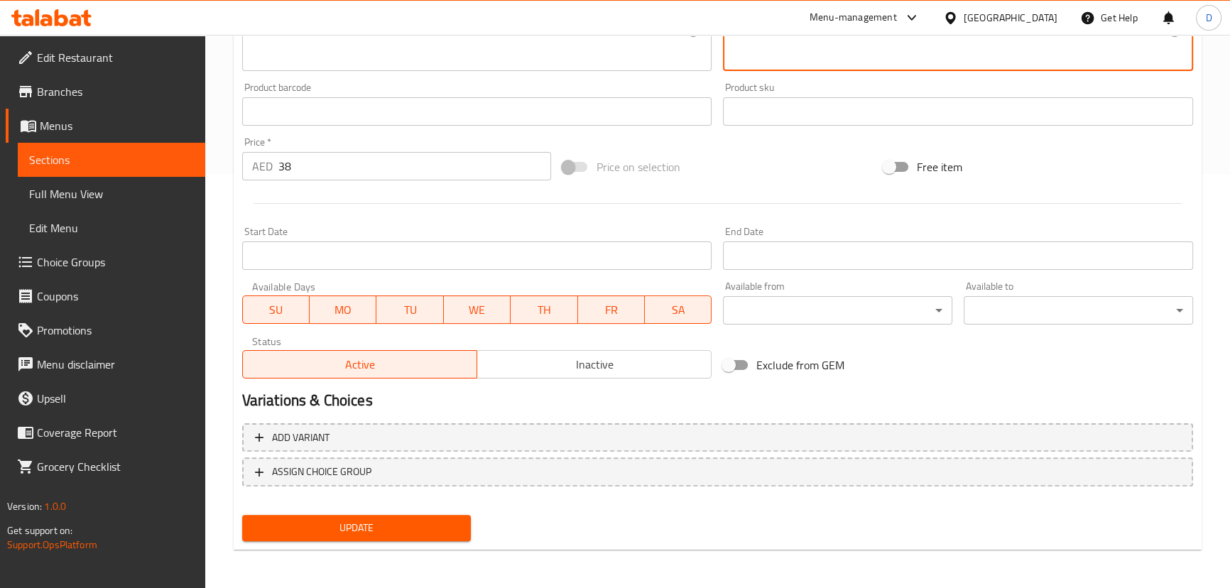
type textarea "برجر اللحم البقري المفضل لديك، مصنوع على طريقتك."
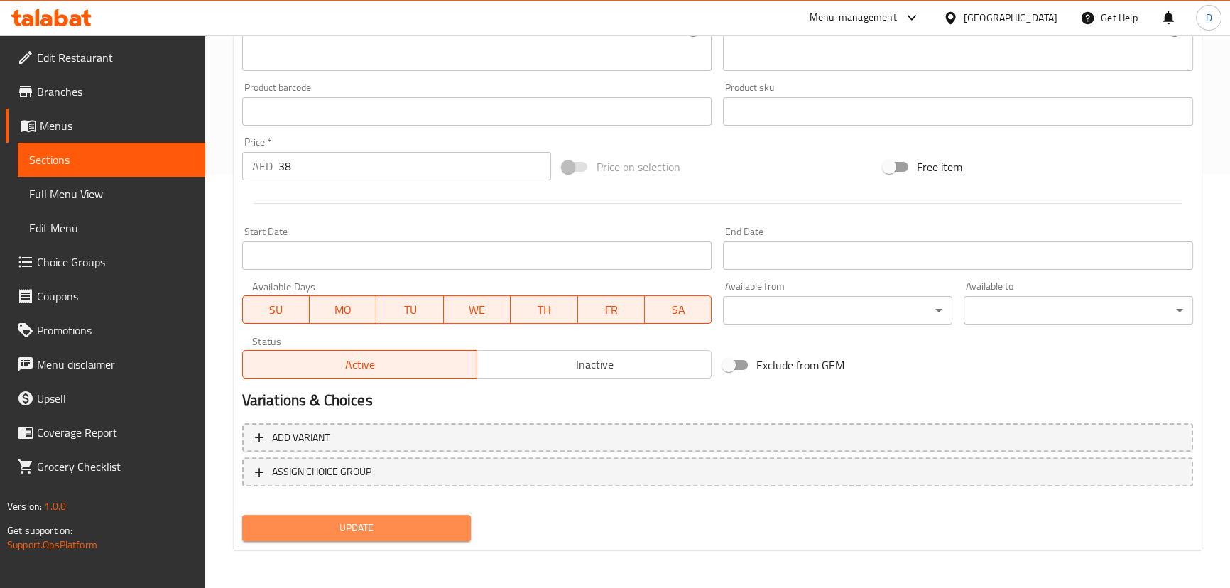
click at [434, 531] on span "Update" at bounding box center [357, 528] width 207 height 18
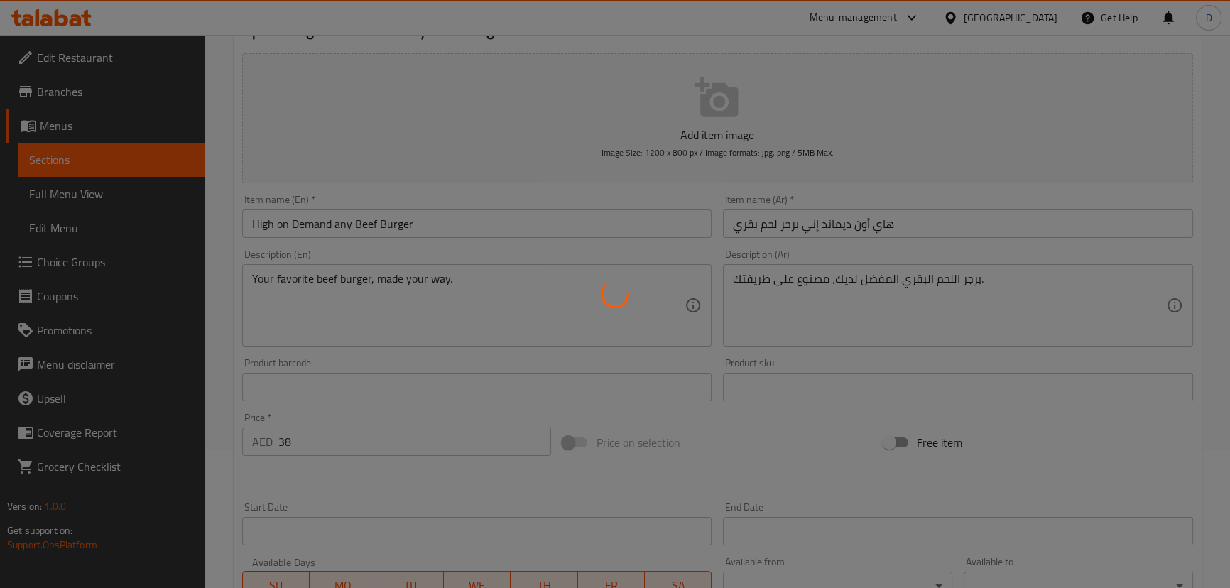
scroll to position [92, 0]
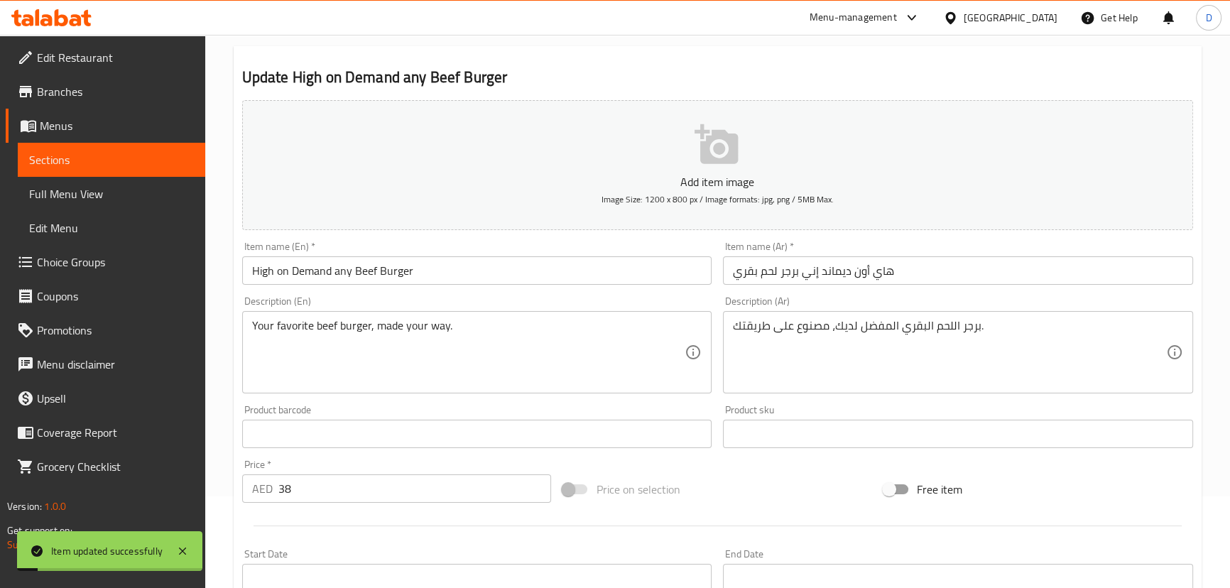
drag, startPoint x: 137, startPoint y: 156, endPoint x: 394, endPoint y: 0, distance: 300.9
click at [137, 156] on span "Sections" at bounding box center [111, 159] width 165 height 17
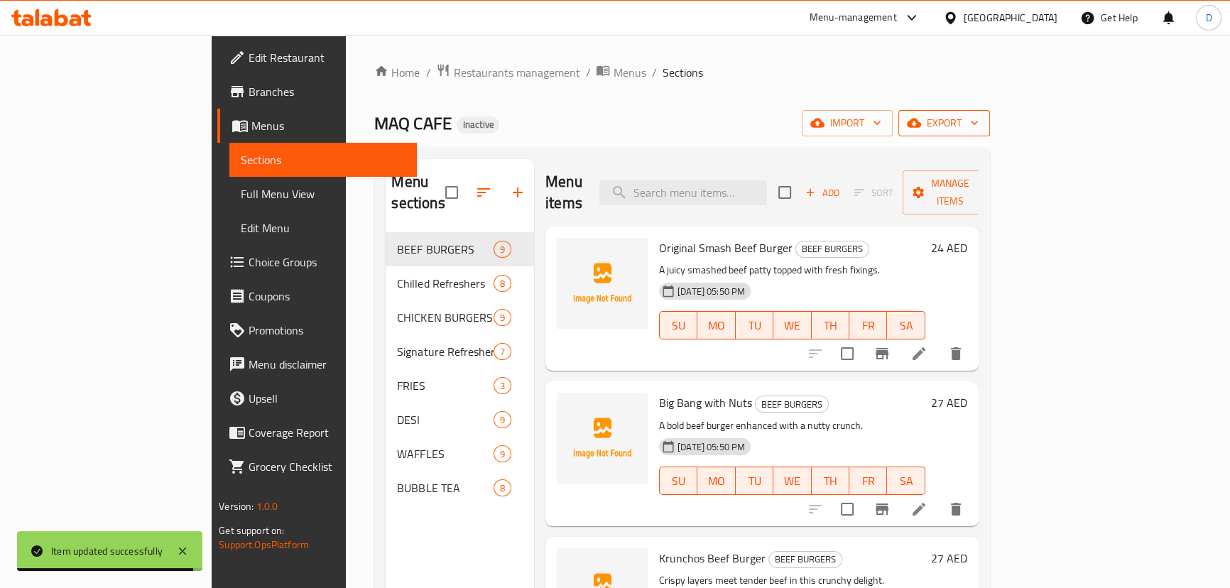
click at [921, 118] on icon "button" at bounding box center [914, 123] width 14 height 14
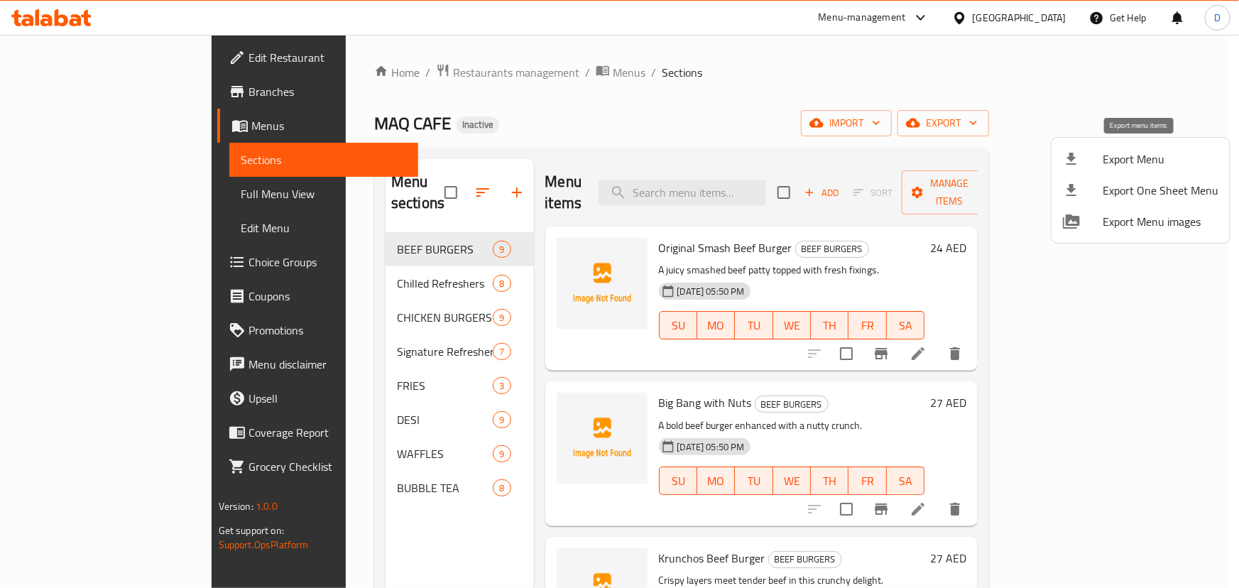
click at [1114, 161] on span "Export Menu" at bounding box center [1161, 159] width 116 height 17
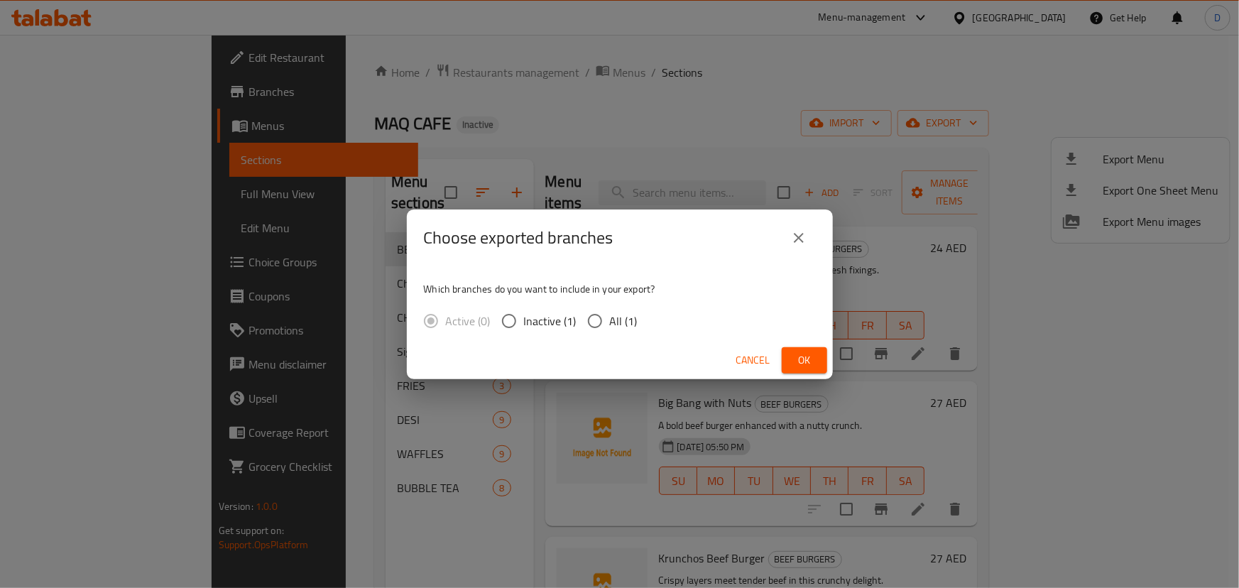
click at [626, 313] on span "All (1)" at bounding box center [624, 321] width 28 height 17
click at [610, 312] on input "All (1)" at bounding box center [595, 321] width 30 height 30
radio input "true"
click at [819, 359] on button "Ok" at bounding box center [804, 360] width 45 height 26
